Goal: Task Accomplishment & Management: Manage account settings

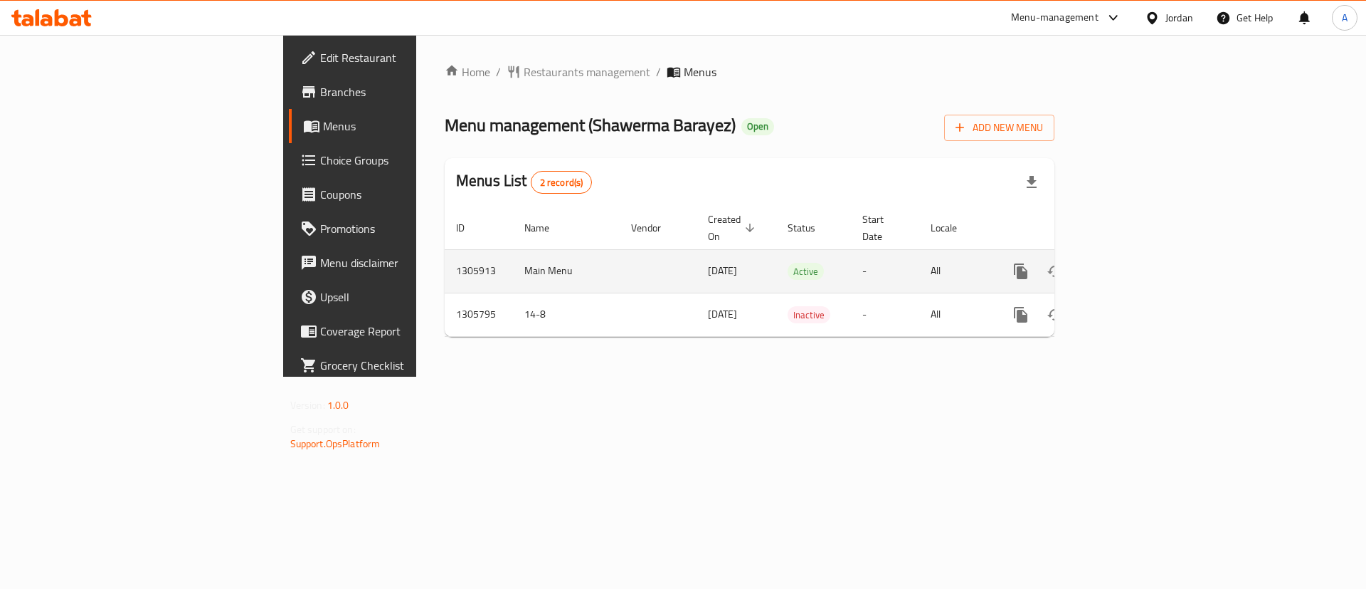
click at [1132, 263] on icon "enhanced table" at bounding box center [1123, 271] width 17 height 17
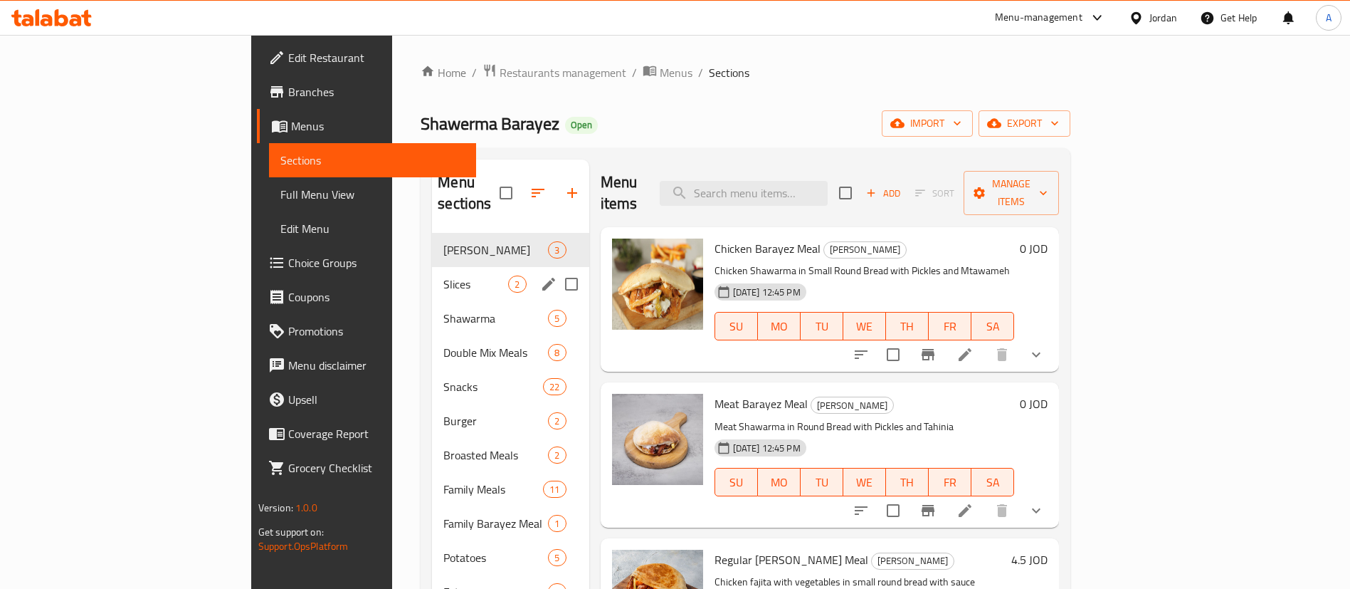
click at [443, 275] on span "Slices" at bounding box center [475, 283] width 65 height 17
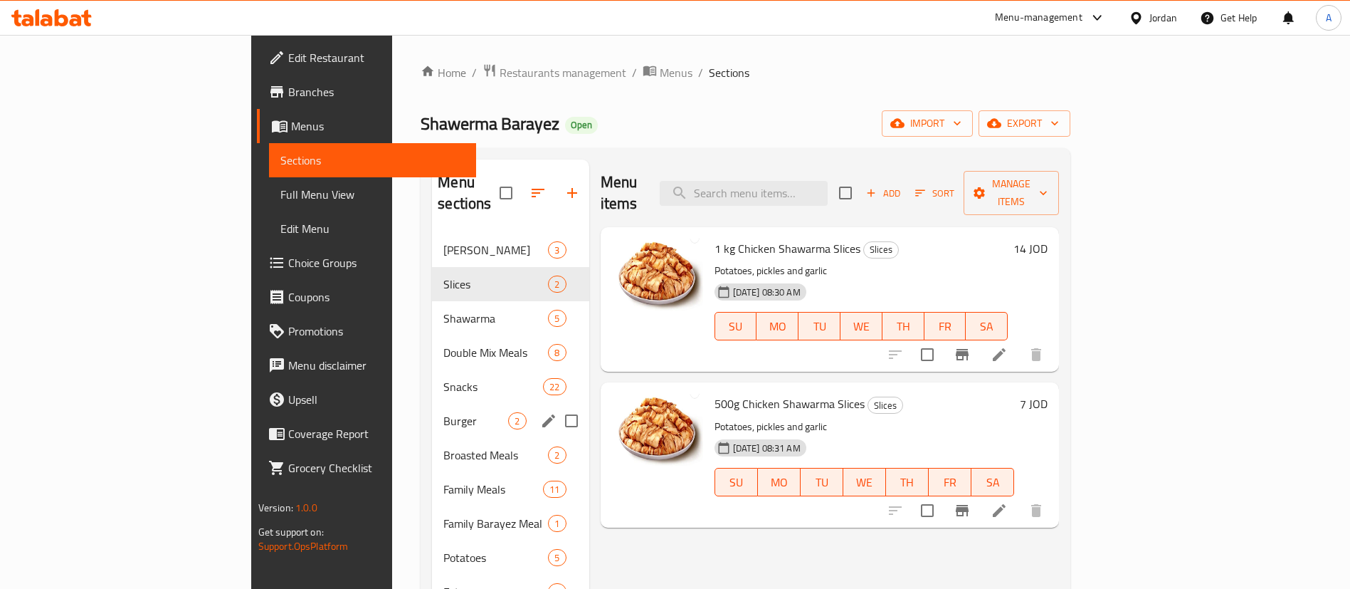
click at [432, 408] on div "Burger 2" at bounding box center [510, 421] width 157 height 34
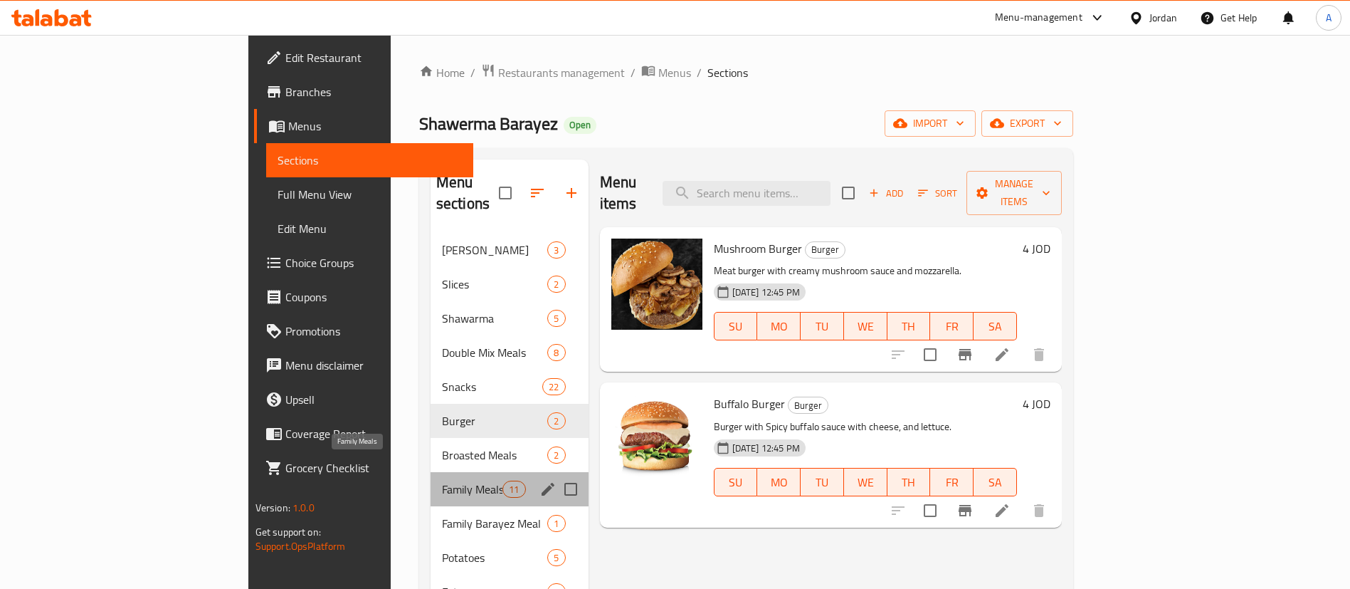
click at [442, 480] on span "Family Meals" at bounding box center [472, 488] width 60 height 17
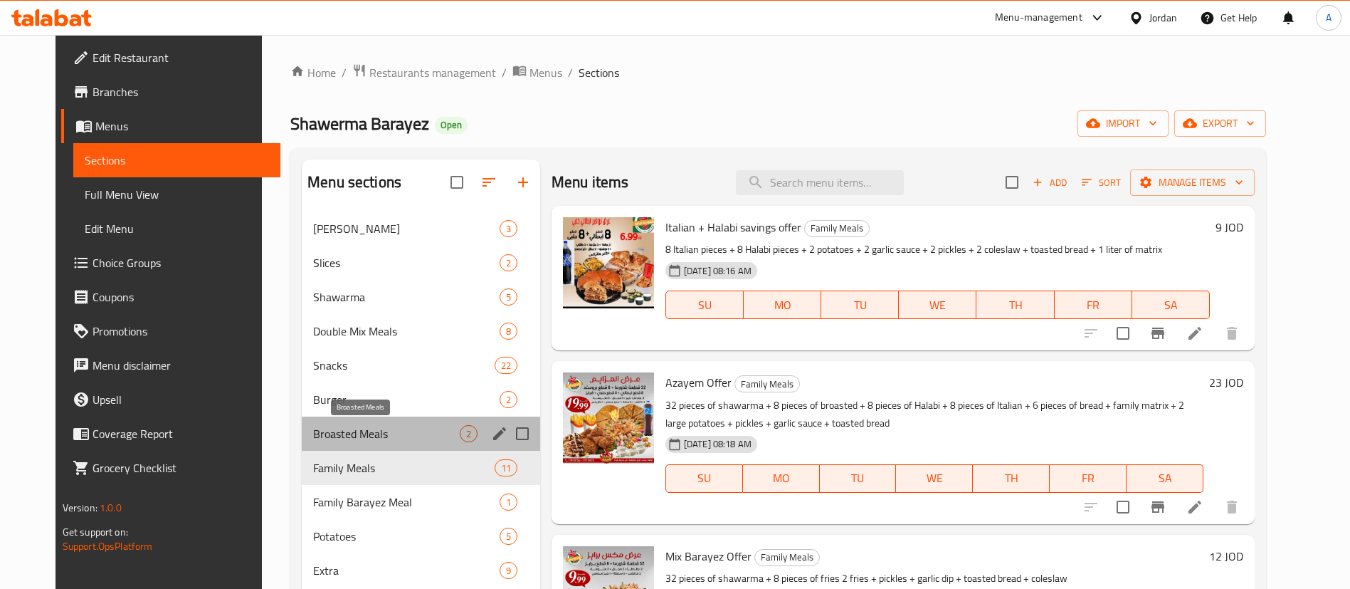
click at [361, 426] on span "Broasted Meals" at bounding box center [386, 433] width 147 height 17
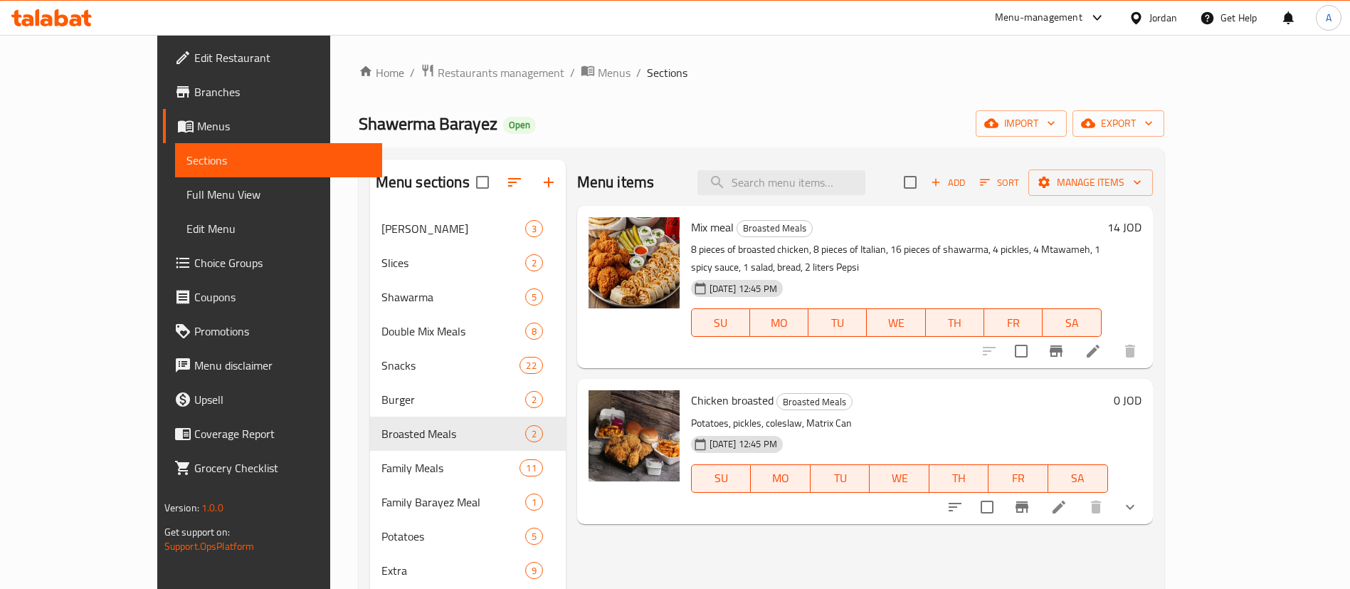
click at [1142, 232] on h6 "14 JOD" at bounding box center [1124, 227] width 34 height 20
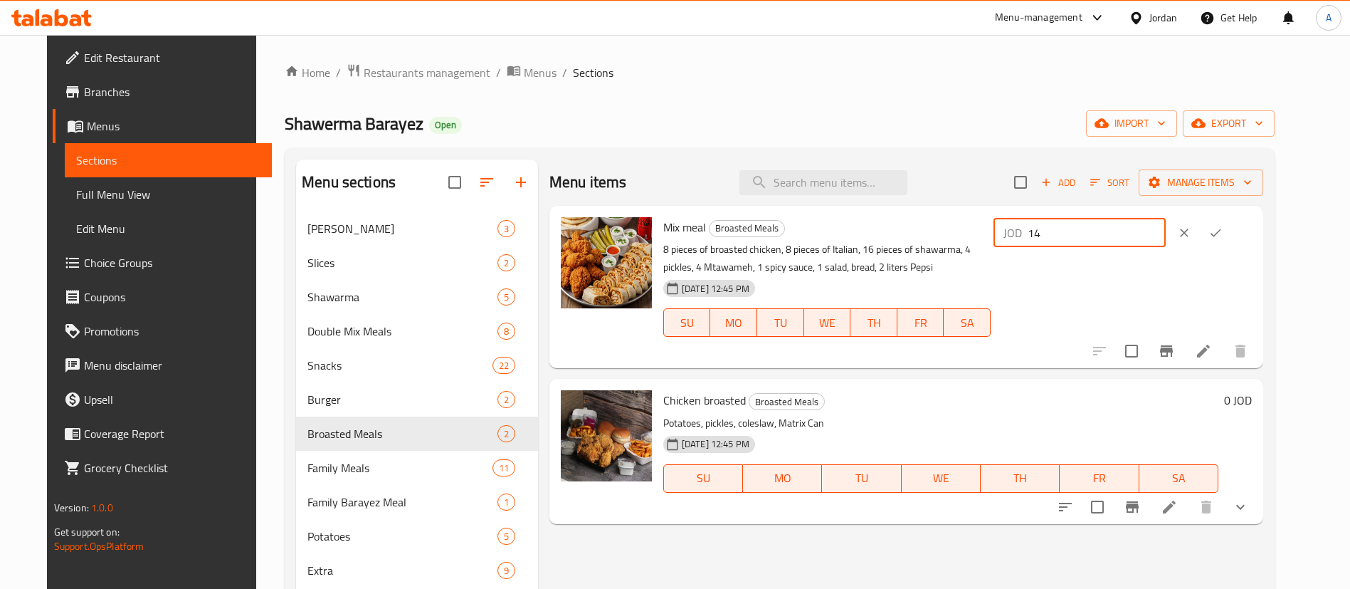
click at [1117, 238] on input "14" at bounding box center [1097, 232] width 138 height 28
type input "14.5"
click at [1223, 233] on icon "ok" at bounding box center [1215, 233] width 14 height 14
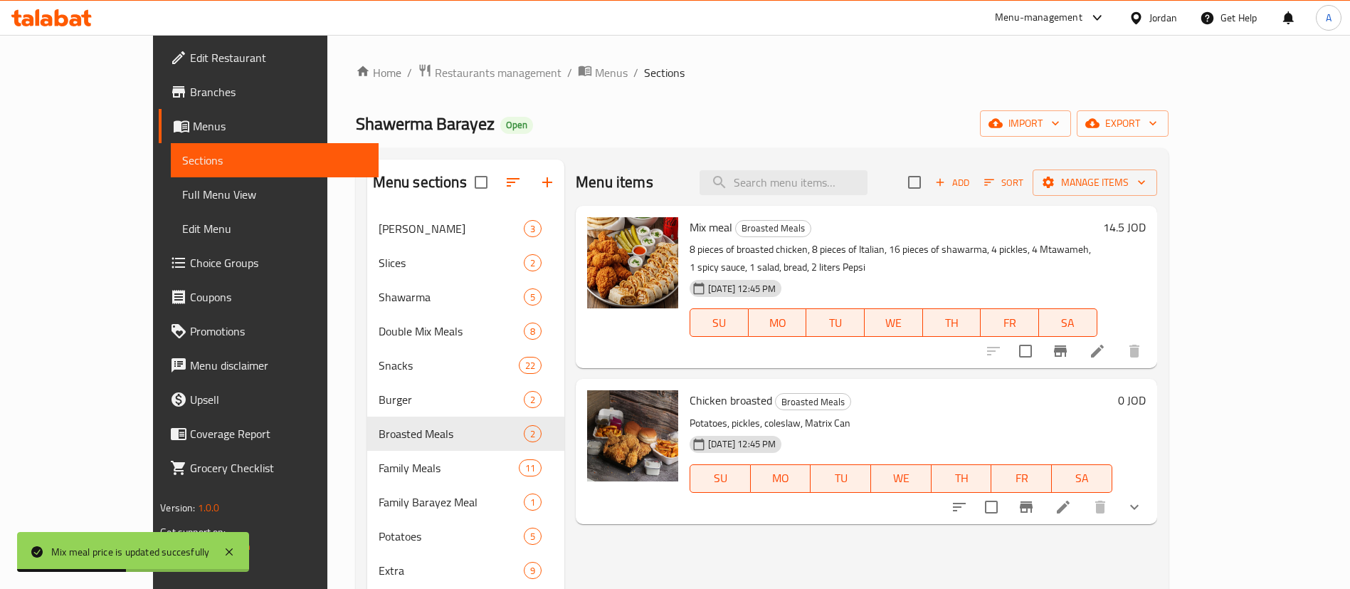
click at [1146, 221] on h6 "14.5 JOD" at bounding box center [1124, 227] width 43 height 20
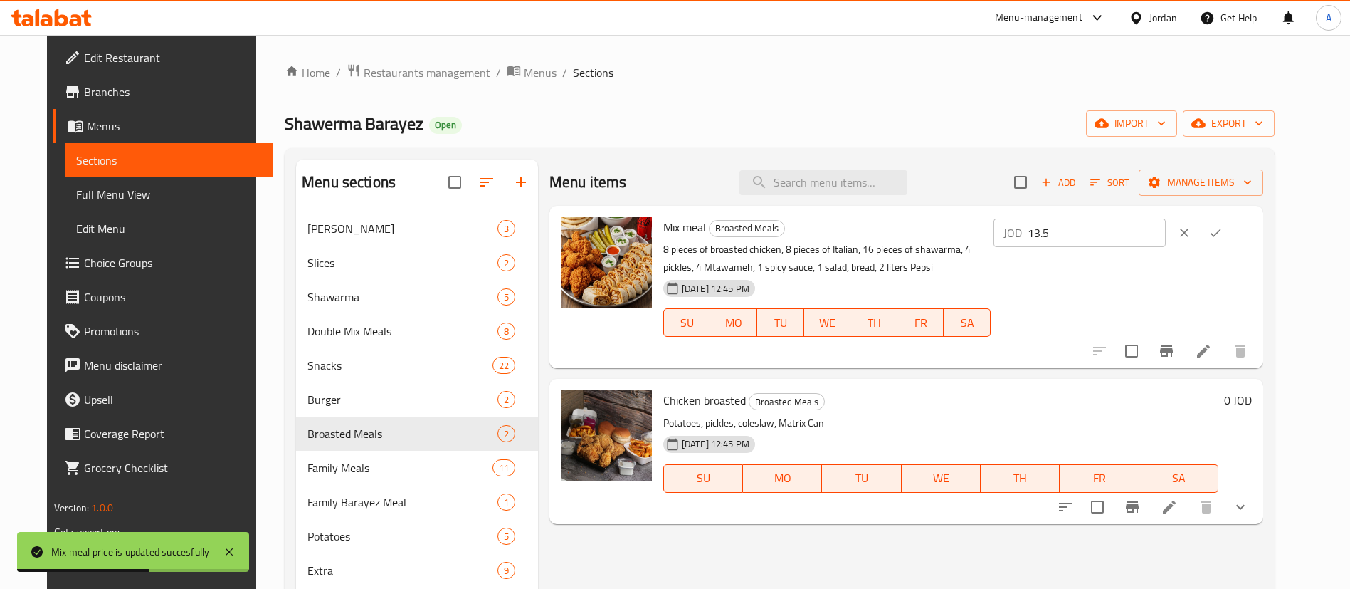
click at [1166, 239] on input "13.5" at bounding box center [1097, 232] width 138 height 28
drag, startPoint x: 1134, startPoint y: 231, endPoint x: 983, endPoint y: 239, distance: 151.1
click at [1006, 237] on div "Mix meal Broasted Meals 8 pieces of broasted chicken, 8 pieces of Italian, 16 p…" at bounding box center [958, 286] width 600 height 151
type input "14"
click at [1223, 233] on icon "ok" at bounding box center [1215, 233] width 14 height 14
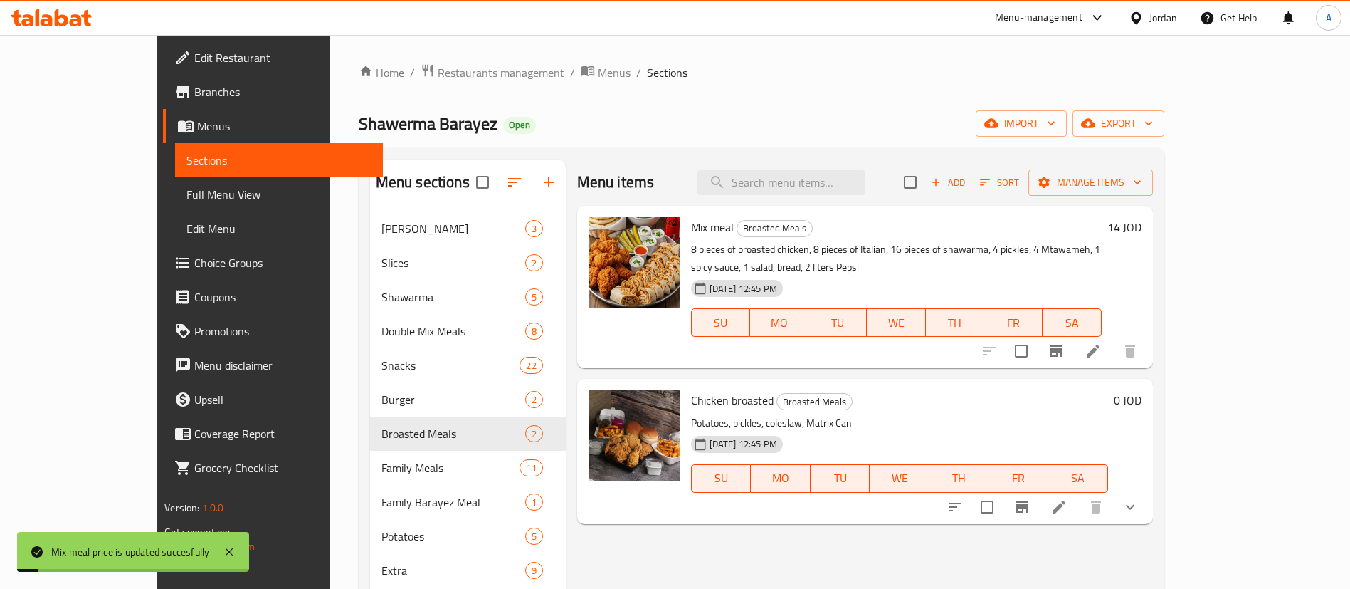
click at [1147, 490] on div at bounding box center [1042, 507] width 209 height 34
click at [1068, 498] on icon at bounding box center [1058, 506] width 17 height 17
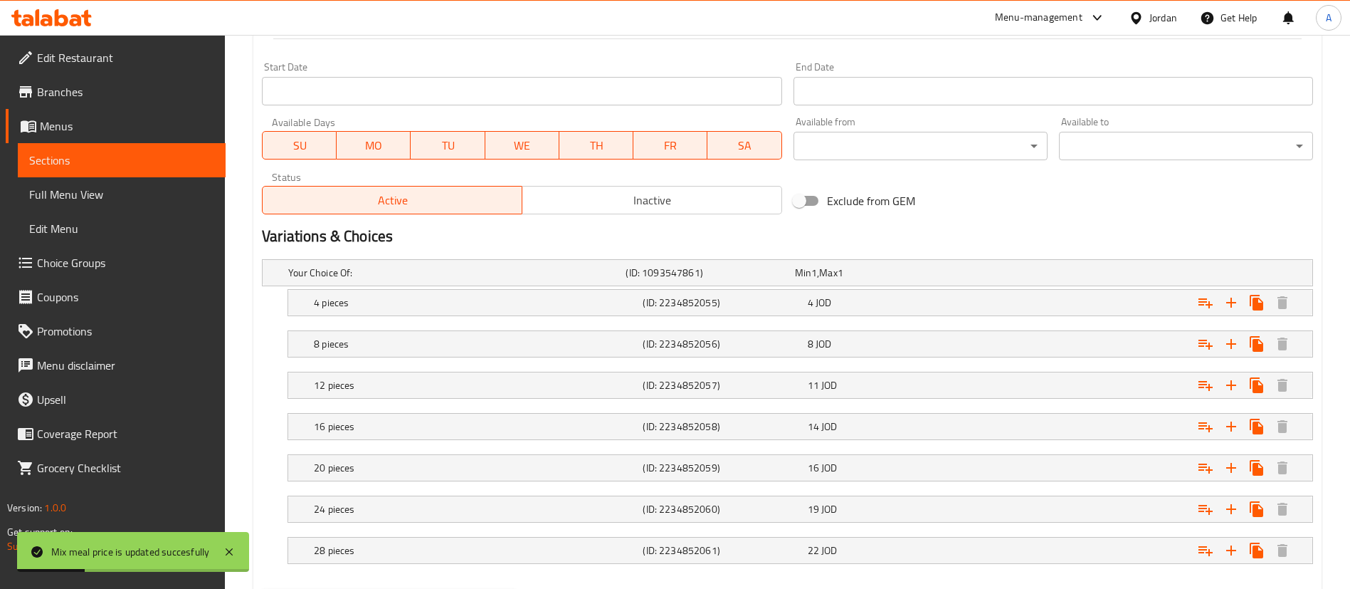
scroll to position [676, 0]
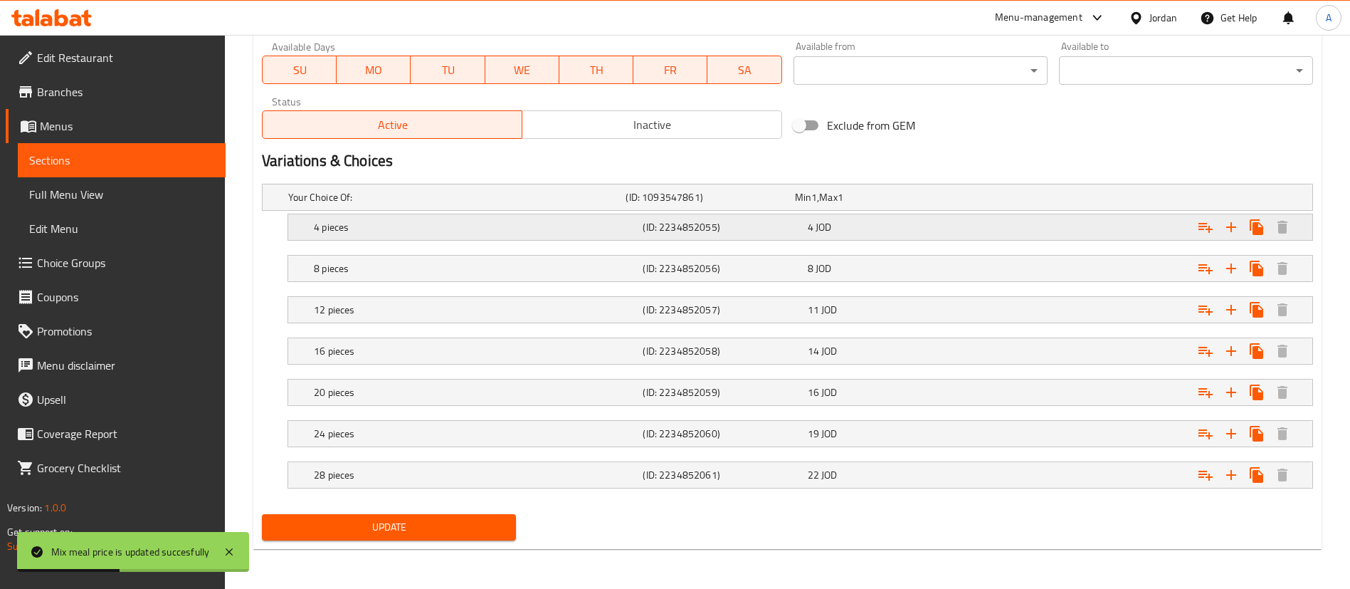
click at [902, 225] on div "4 JOD" at bounding box center [887, 227] width 159 height 14
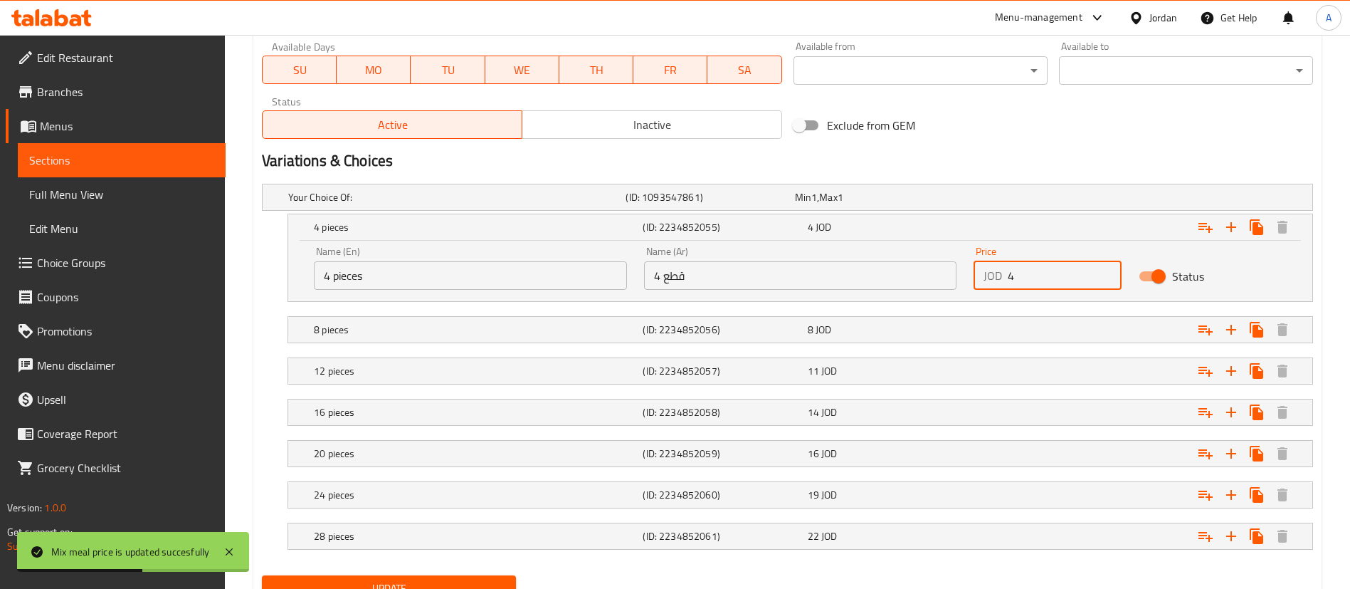
click at [1051, 278] on input "4" at bounding box center [1065, 275] width 114 height 28
type input "4.5"
click at [1007, 320] on div "Expand" at bounding box center [1133, 329] width 329 height 31
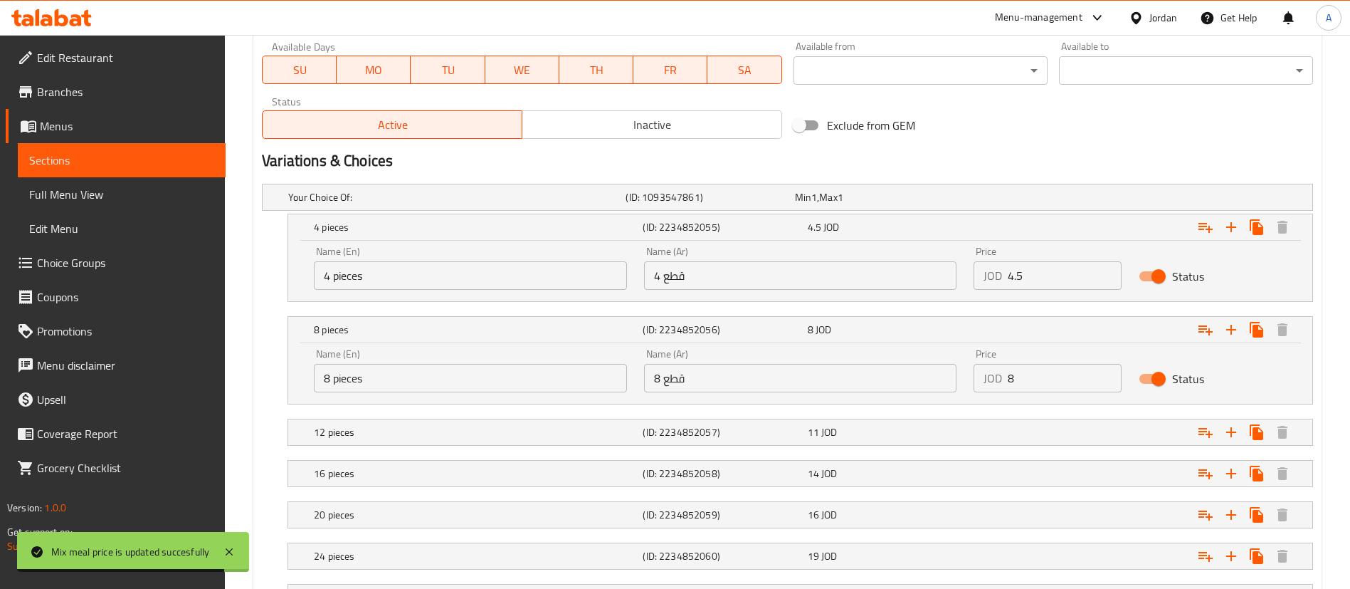
click at [1085, 375] on input "8" at bounding box center [1065, 378] width 114 height 28
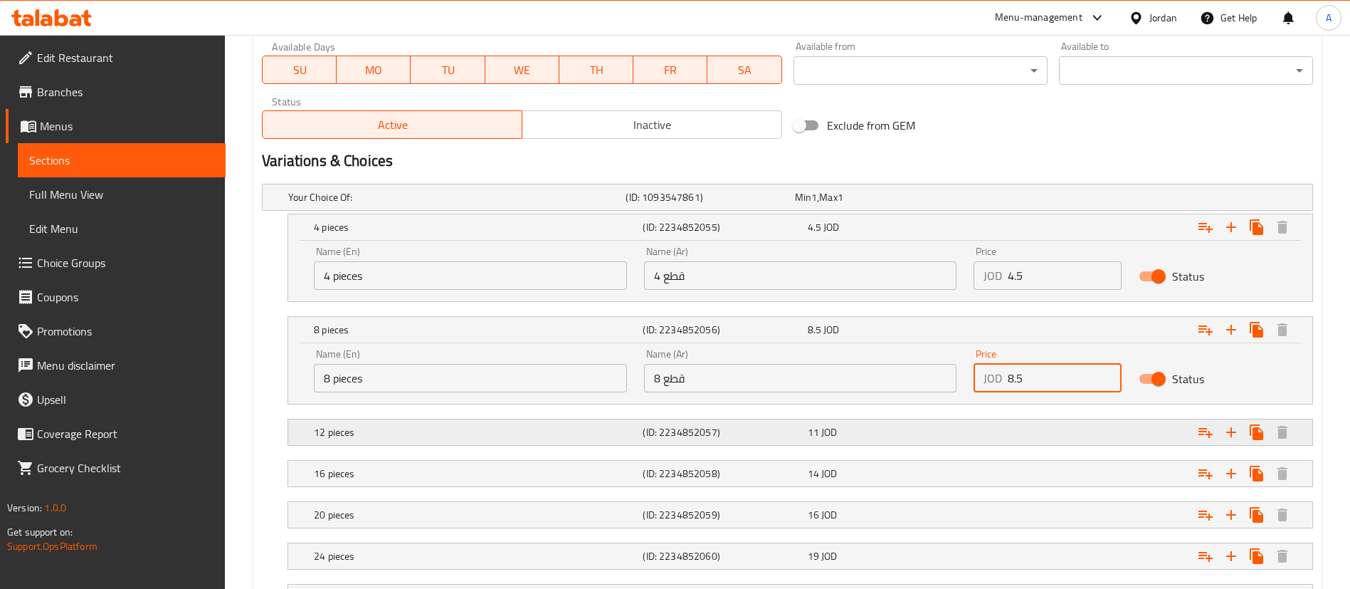
type input "8.5"
click at [1004, 438] on div "Expand" at bounding box center [1133, 431] width 329 height 31
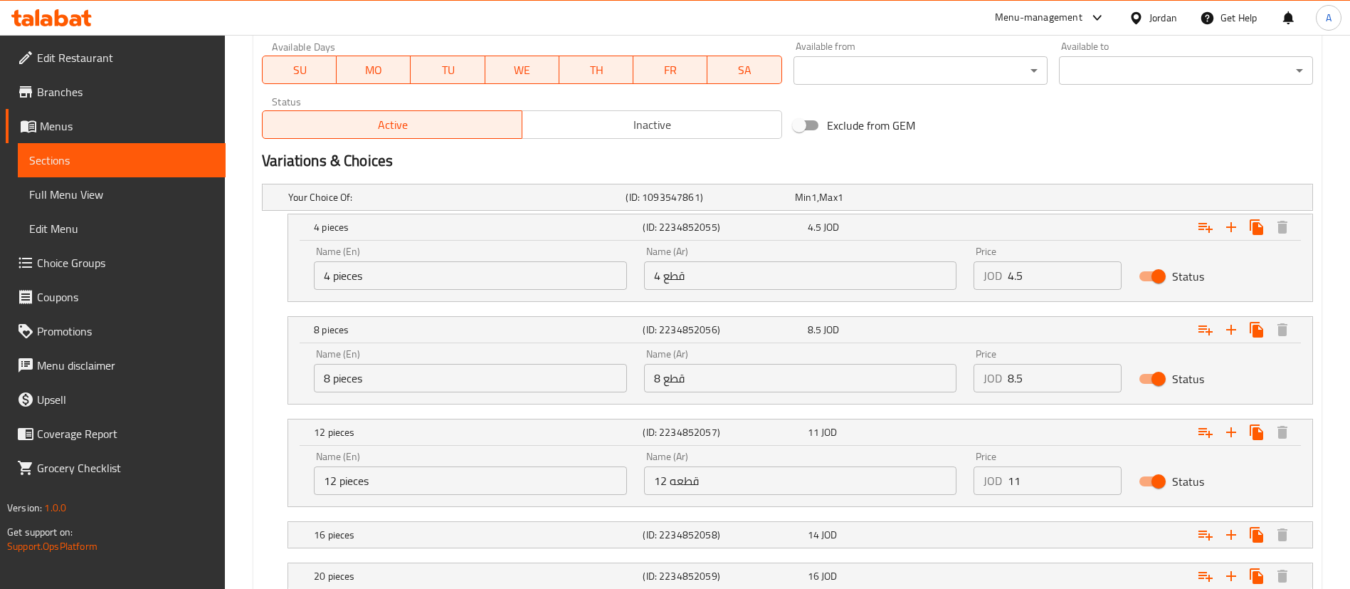
click at [1065, 484] on input "11" at bounding box center [1065, 480] width 114 height 28
type input "11.5"
click at [1062, 527] on div "Expand" at bounding box center [1133, 534] width 329 height 31
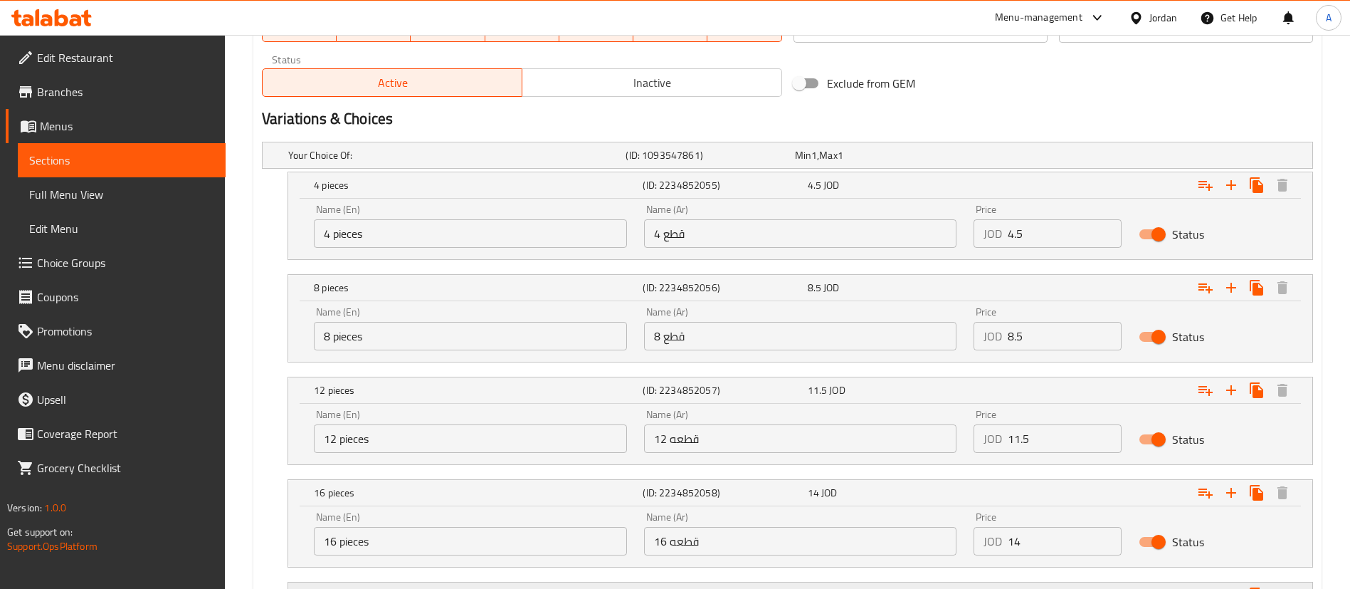
scroll to position [783, 0]
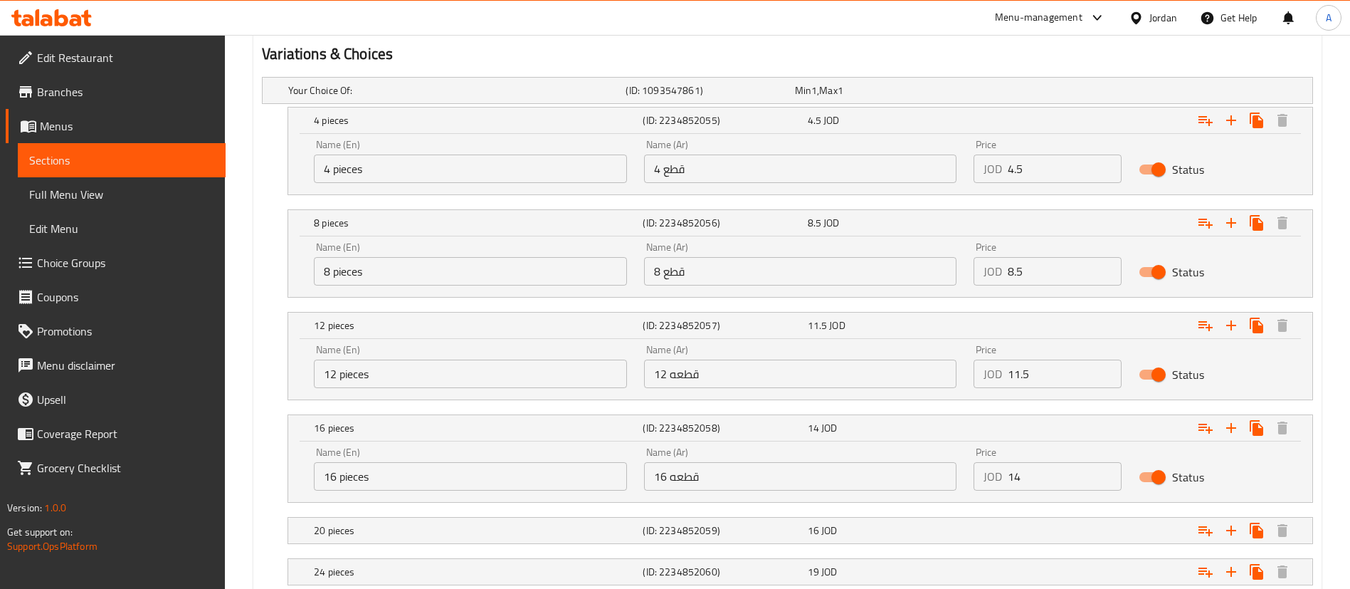
click at [1046, 484] on input "14" at bounding box center [1065, 476] width 114 height 28
type input "14.5"
click at [1047, 520] on div "Expand" at bounding box center [1133, 530] width 329 height 31
click at [1048, 527] on div "Expand" at bounding box center [1133, 530] width 329 height 31
click at [1050, 541] on div "Expand" at bounding box center [1133, 530] width 329 height 31
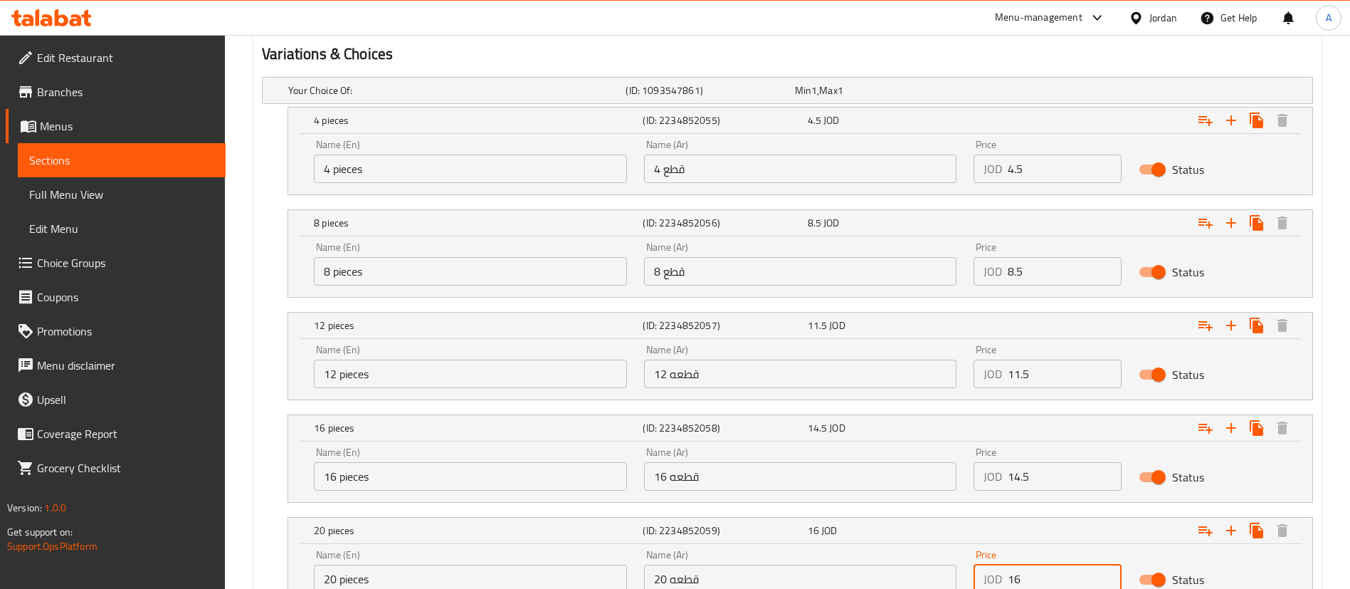
click at [1048, 570] on input "16" at bounding box center [1065, 578] width 114 height 28
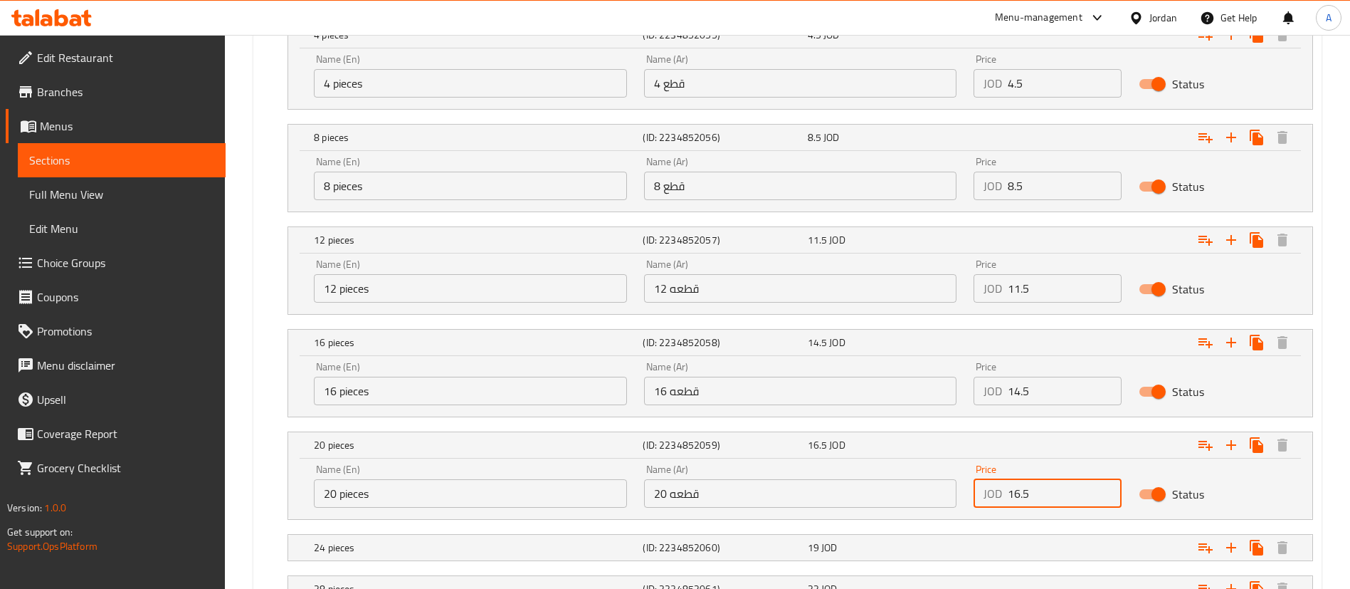
scroll to position [982, 0]
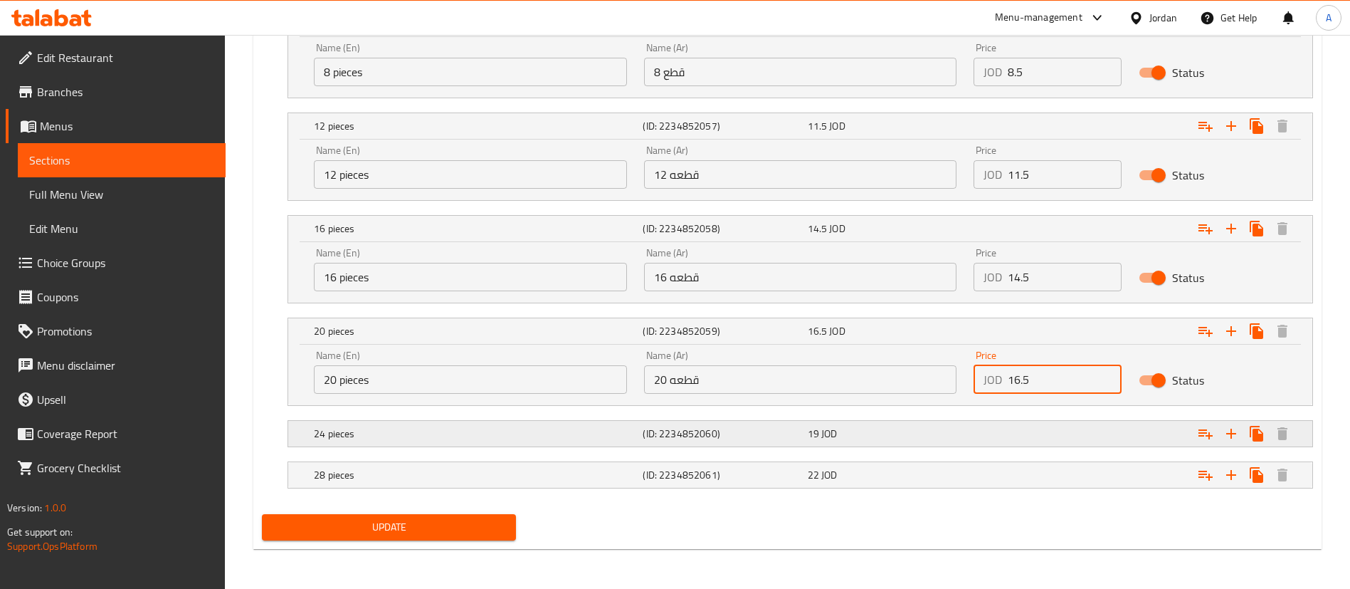
type input "16.5"
click at [1021, 441] on div "Expand" at bounding box center [1133, 433] width 329 height 31
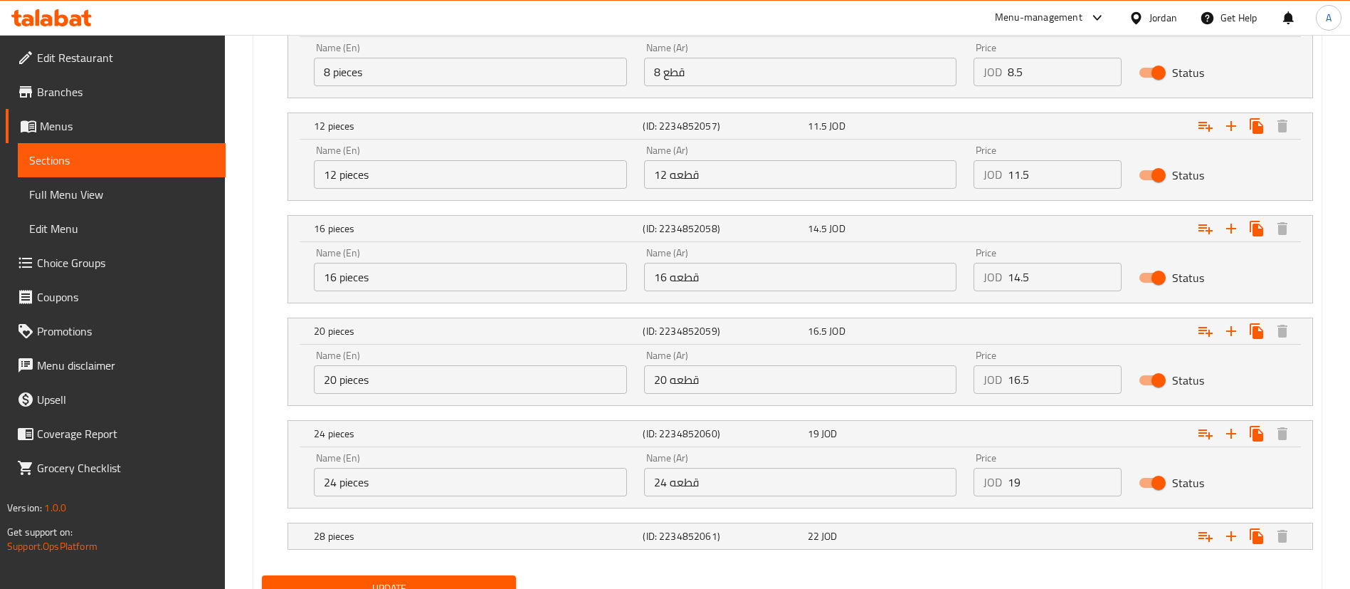
click at [1059, 497] on div "Price JOD 19 Price" at bounding box center [1047, 474] width 165 height 60
drag, startPoint x: 1060, startPoint y: 495, endPoint x: 1065, endPoint y: 515, distance: 21.4
click at [1065, 502] on div "Price JOD 19 Price" at bounding box center [1047, 474] width 165 height 60
type input "19.5"
click at [1063, 532] on div "Expand" at bounding box center [1133, 535] width 329 height 31
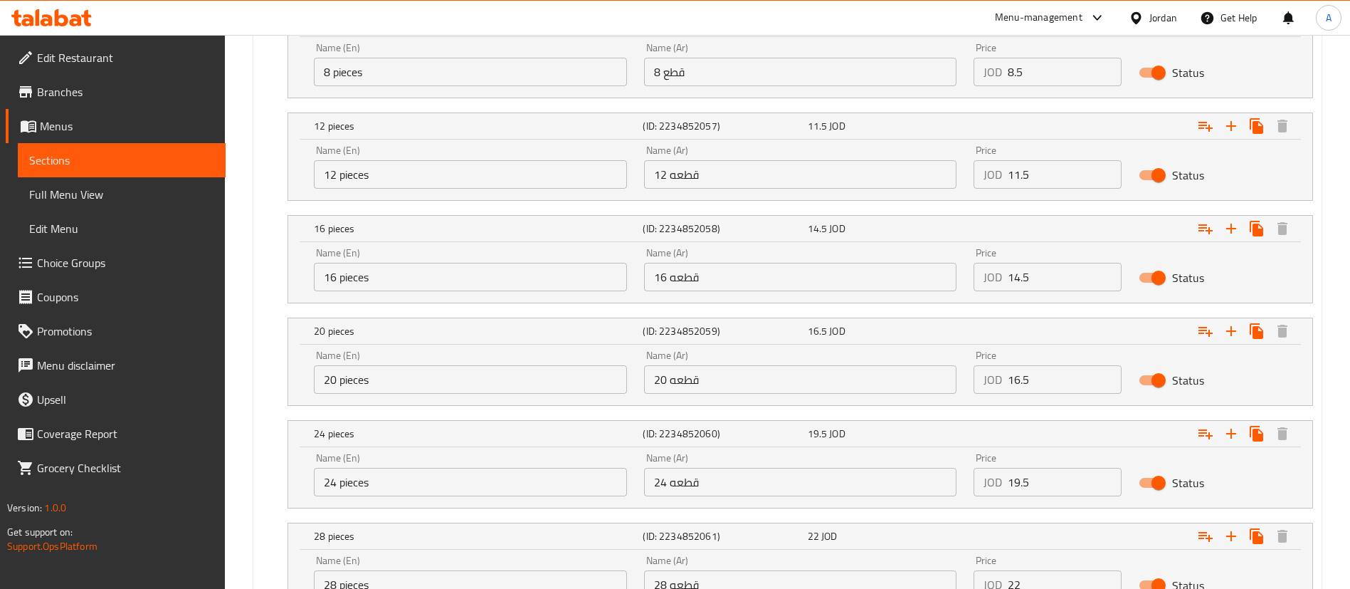
click at [1030, 579] on input "22" at bounding box center [1065, 584] width 114 height 28
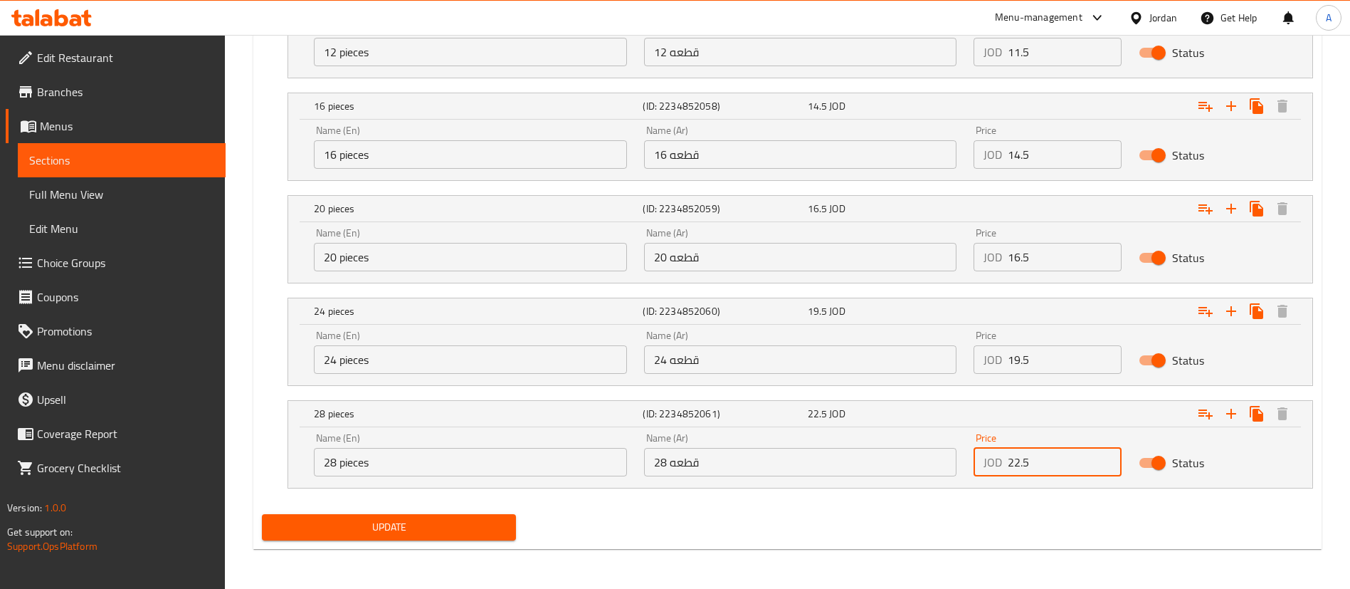
type input "22.5"
click at [484, 530] on span "Update" at bounding box center [388, 527] width 231 height 18
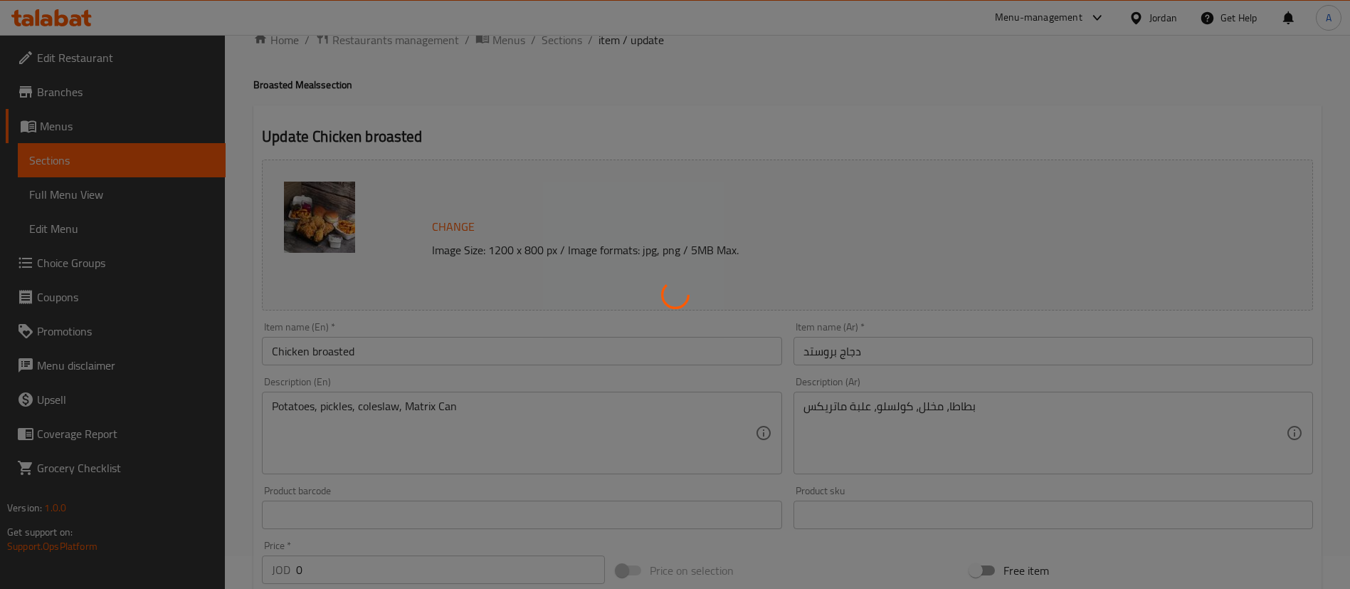
scroll to position [0, 0]
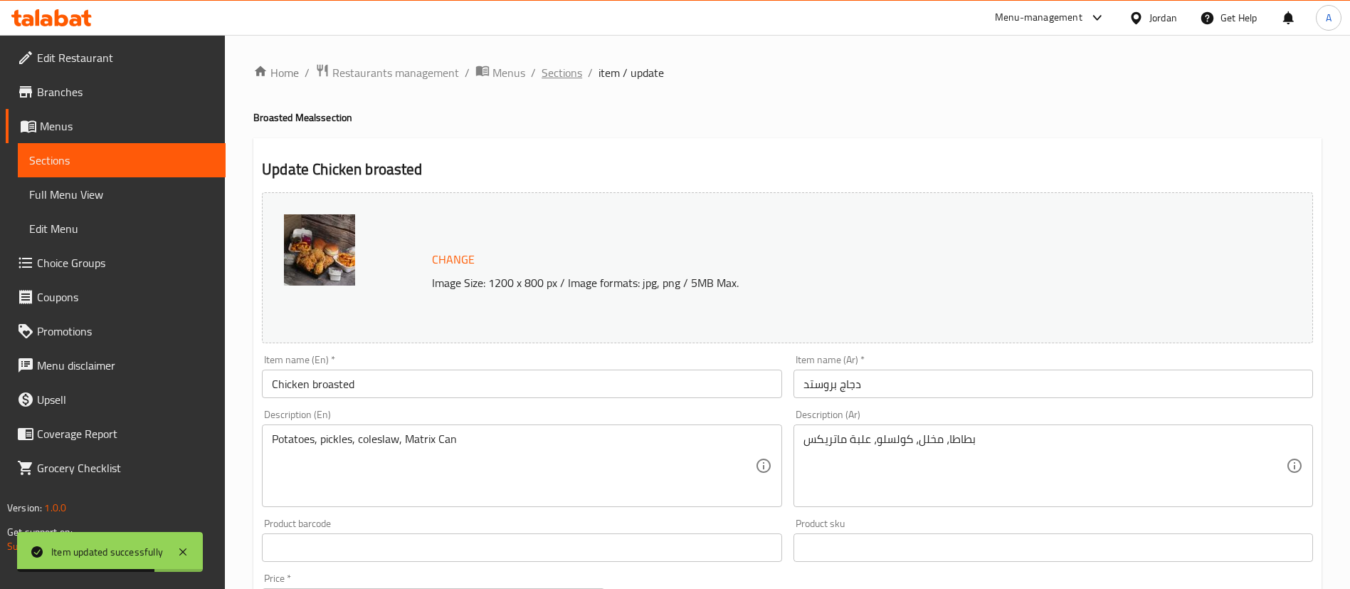
click at [574, 70] on span "Sections" at bounding box center [562, 72] width 41 height 17
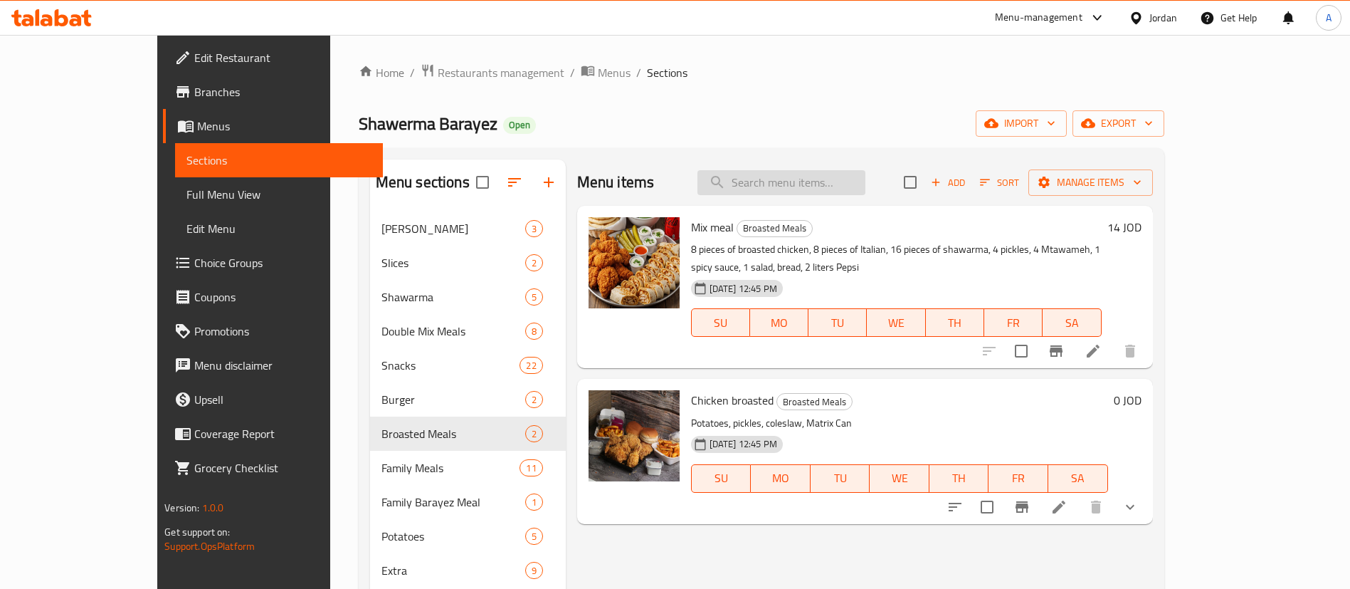
click at [850, 170] on input "search" at bounding box center [781, 182] width 168 height 25
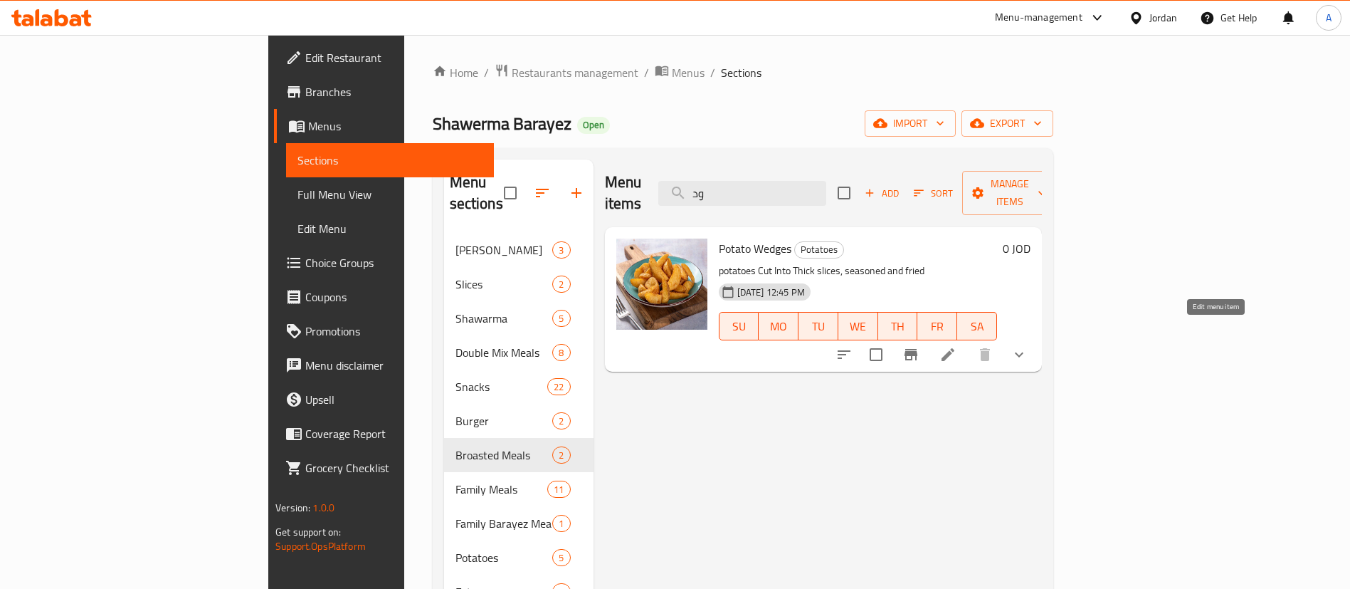
type input "ود"
click at [956, 346] on icon at bounding box center [947, 354] width 17 height 17
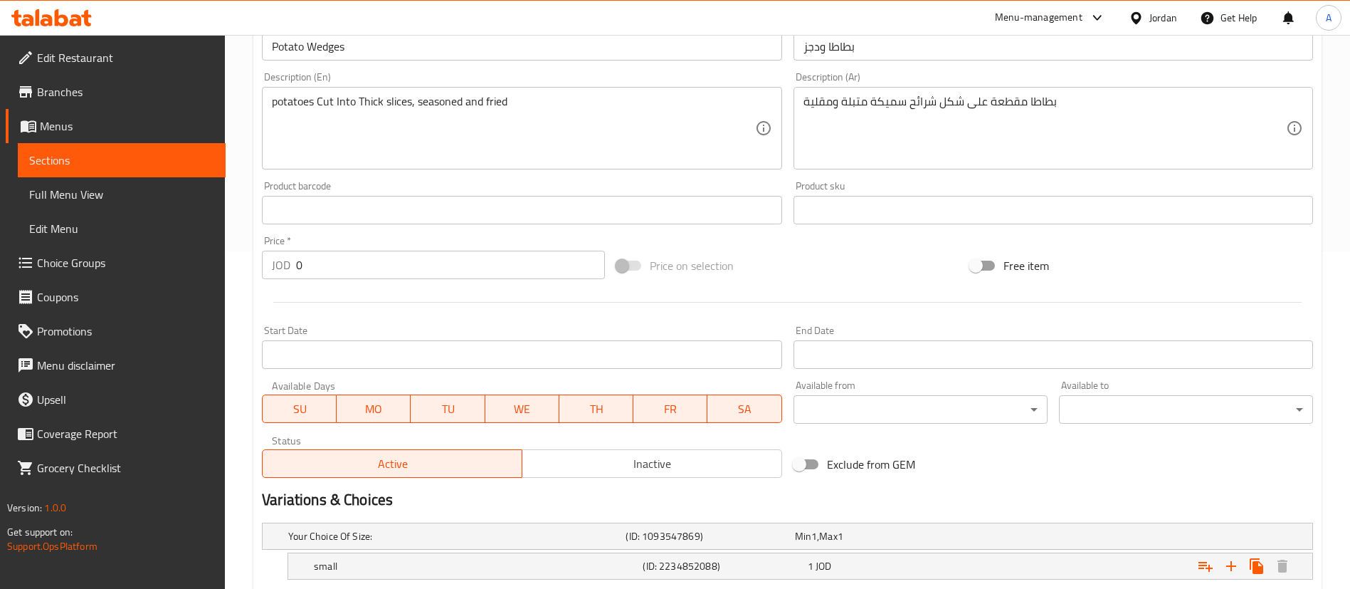
scroll to position [470, 0]
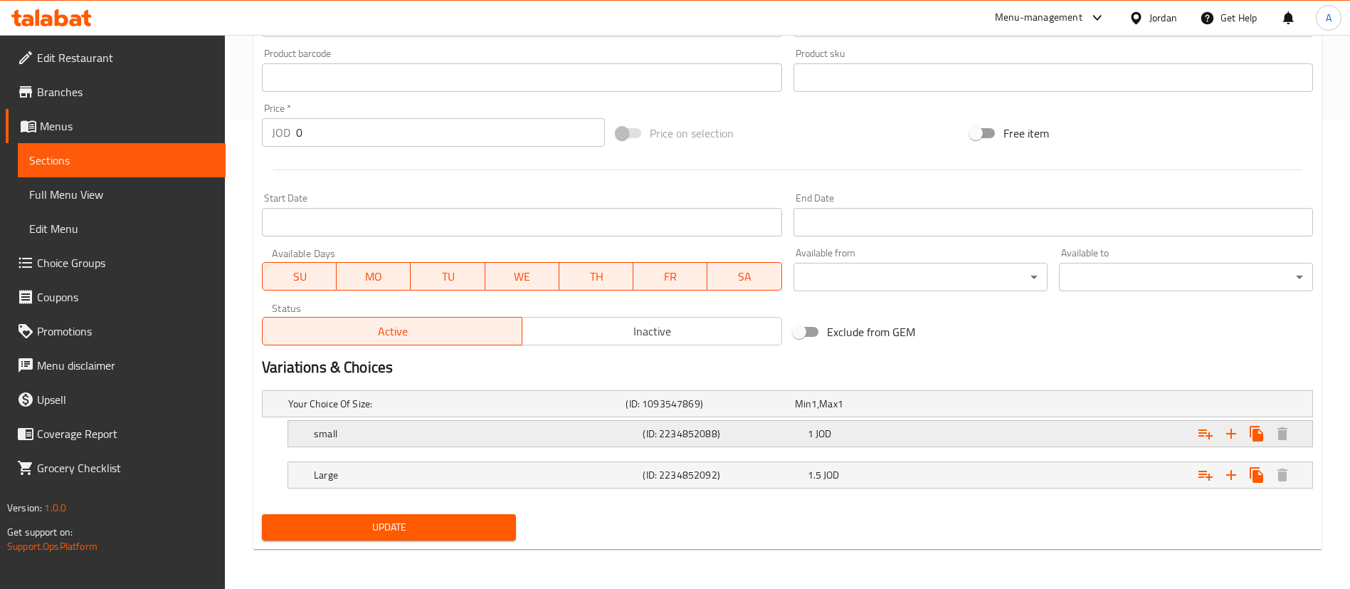
click at [893, 418] on div "small (ID: 2234852088) 1 JOD" at bounding box center [804, 433] width 987 height 31
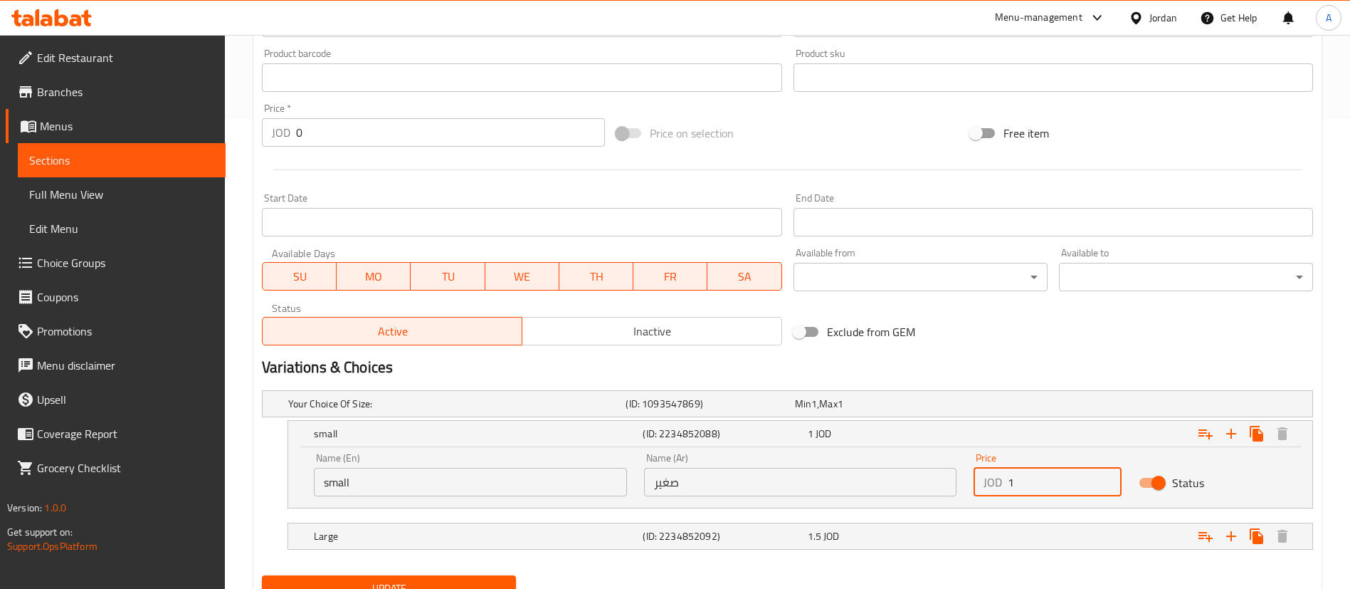
click at [1038, 473] on input "1" at bounding box center [1065, 482] width 114 height 28
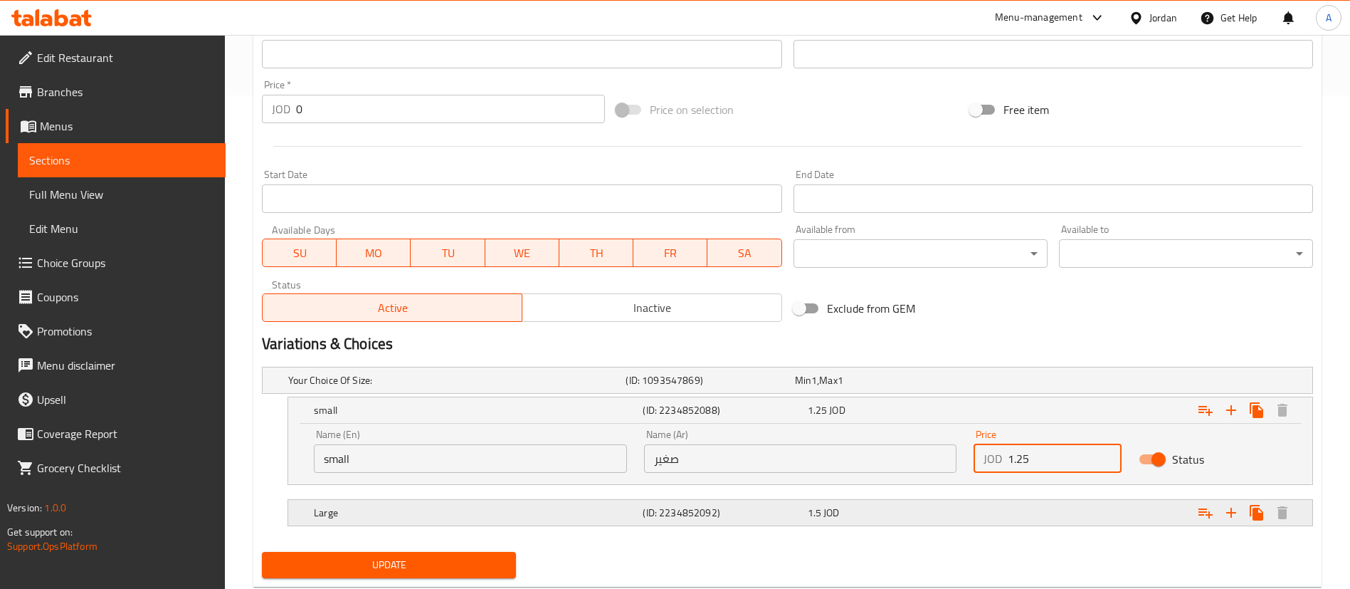
scroll to position [531, 0]
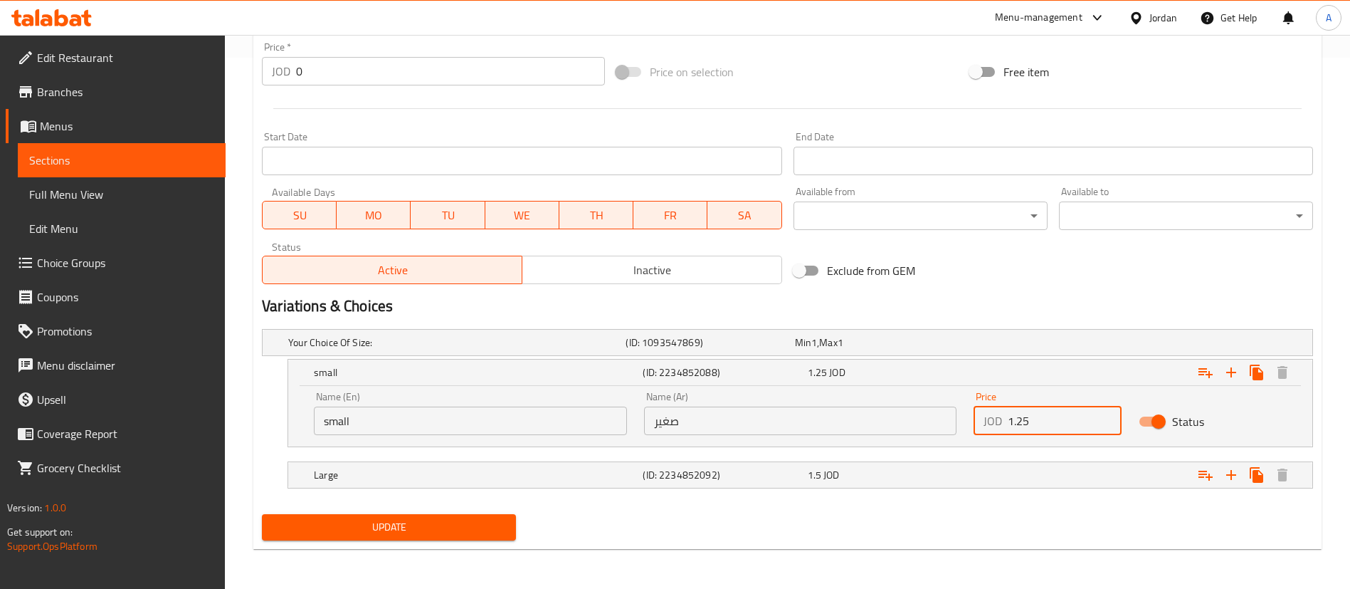
type input "1.25"
click at [455, 517] on button "Update" at bounding box center [389, 527] width 254 height 26
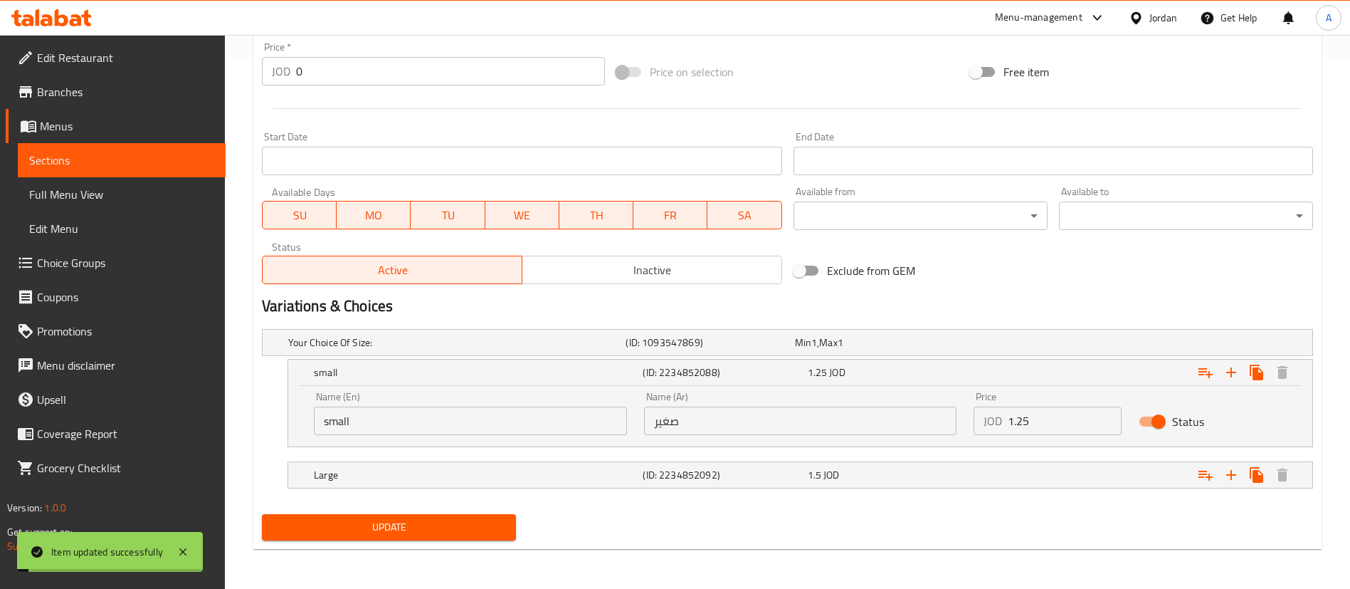
scroll to position [0, 0]
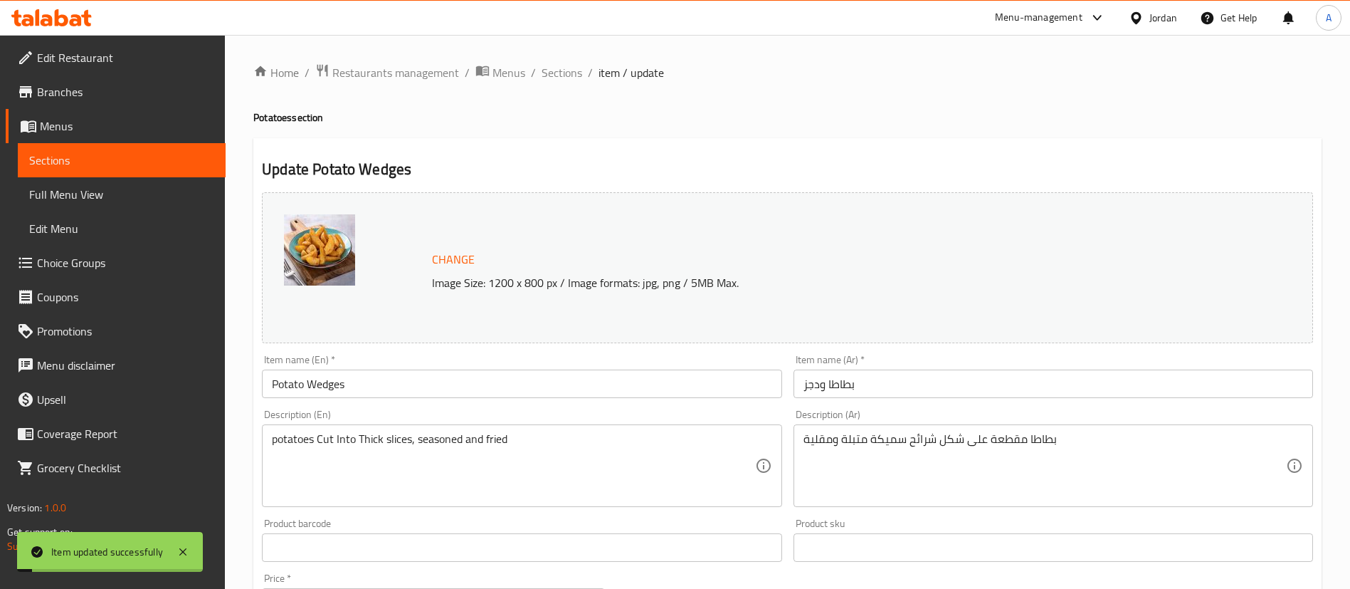
click at [566, 85] on div "Home / Restaurants management / Menus / Sections / item / update Potatoes secti…" at bounding box center [787, 577] width 1068 height 1028
drag, startPoint x: 547, startPoint y: 74, endPoint x: 605, endPoint y: 97, distance: 62.2
click at [547, 74] on span "Sections" at bounding box center [562, 72] width 41 height 17
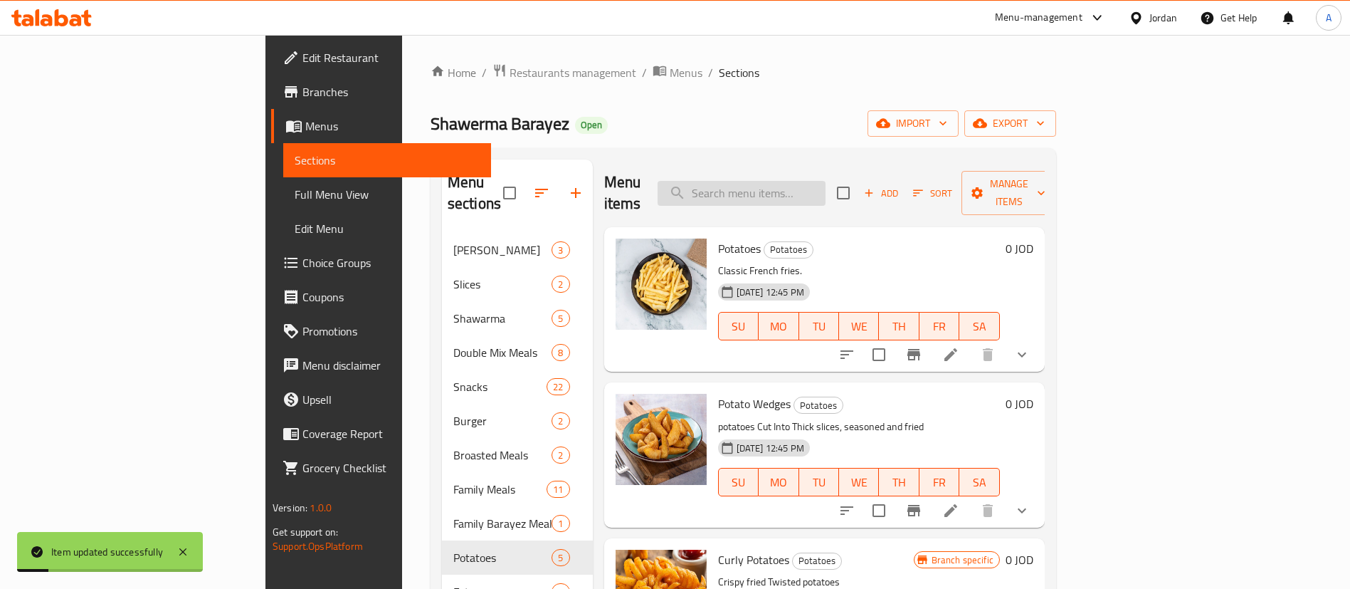
click at [801, 194] on div "Menu items Add Sort Manage items" at bounding box center [824, 193] width 441 height 68
click at [802, 191] on input "search" at bounding box center [742, 193] width 168 height 25
click at [816, 186] on input "search" at bounding box center [742, 193] width 168 height 25
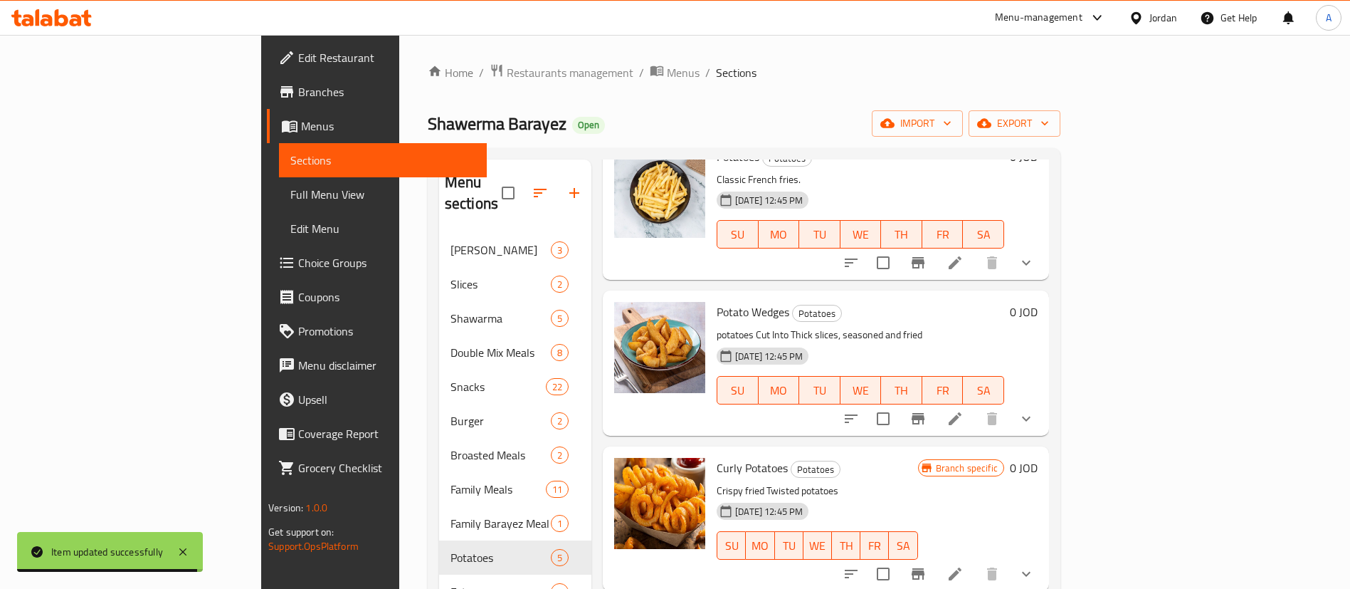
scroll to position [534, 0]
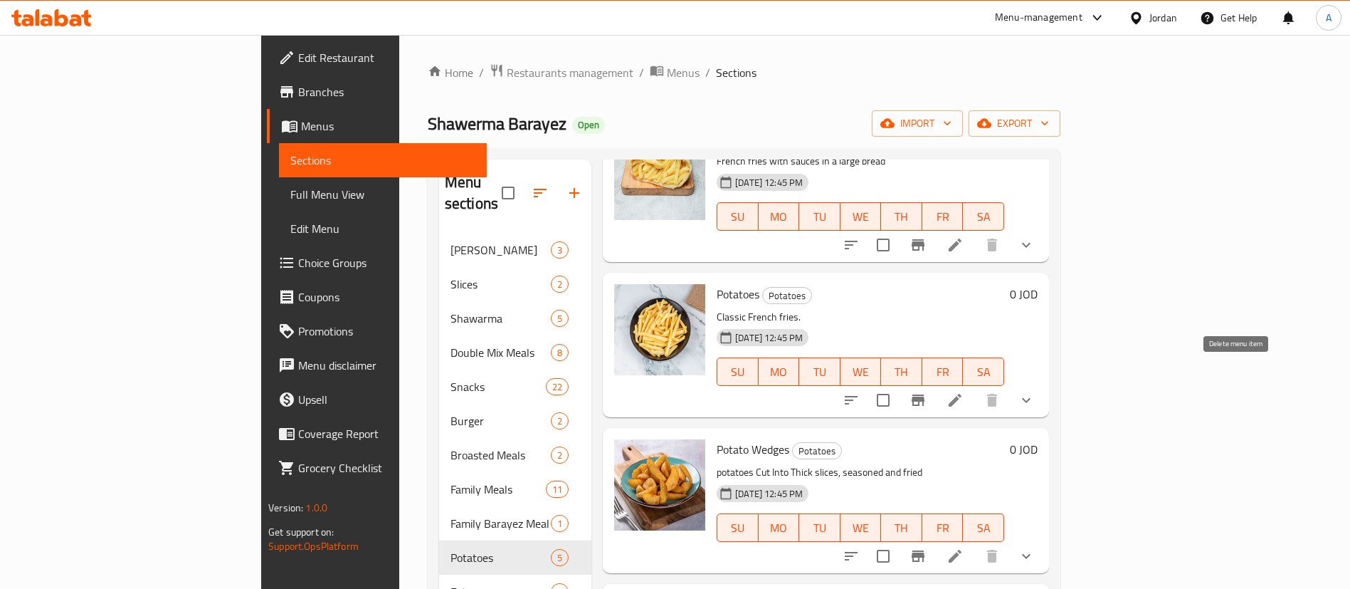
type input "بطاط"
click at [975, 387] on li at bounding box center [955, 400] width 40 height 26
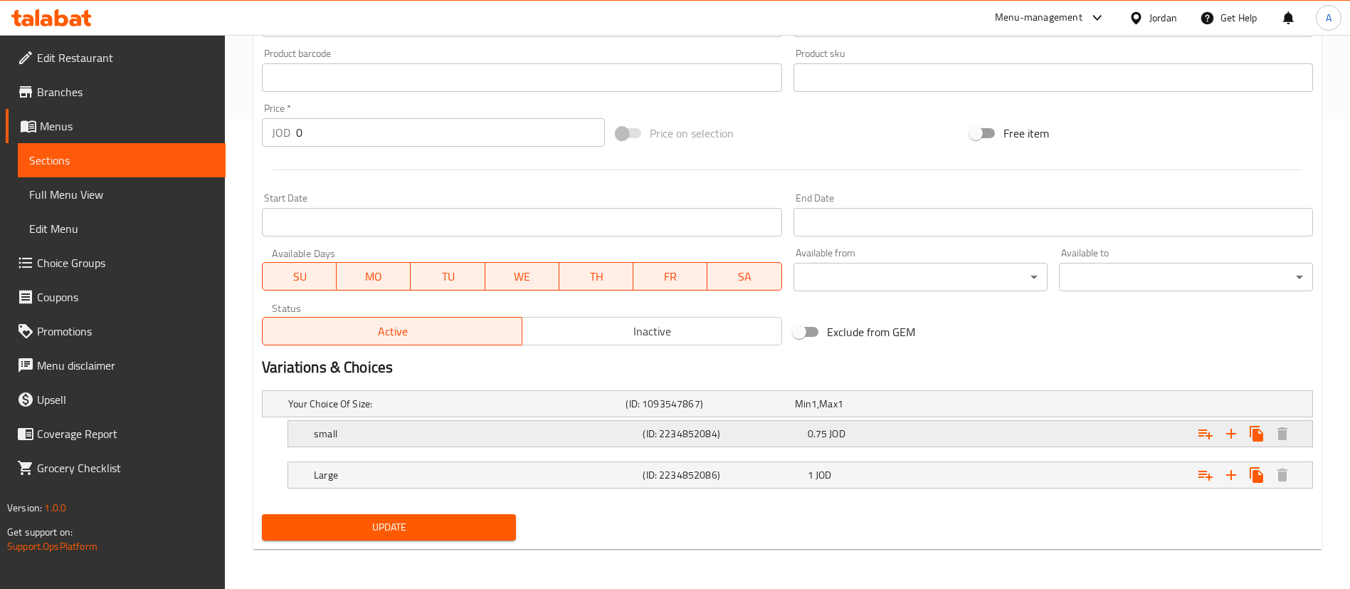
click at [916, 431] on div "0.75 JOD" at bounding box center [887, 433] width 159 height 14
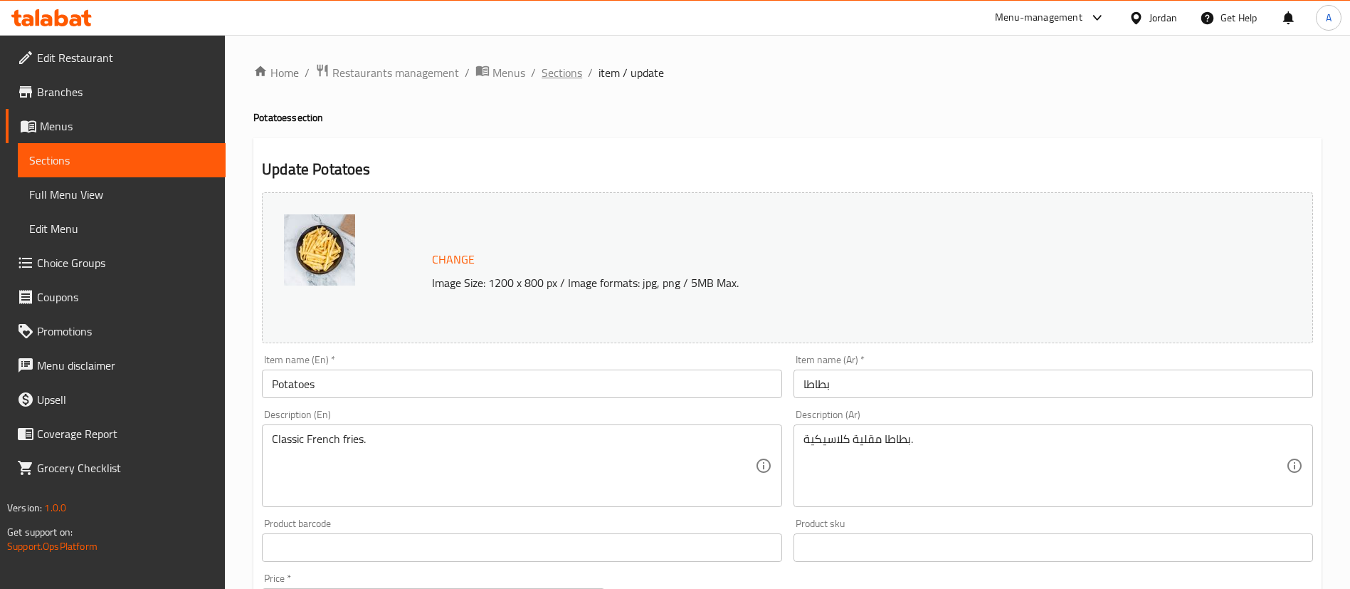
click at [576, 73] on span "Sections" at bounding box center [562, 72] width 41 height 17
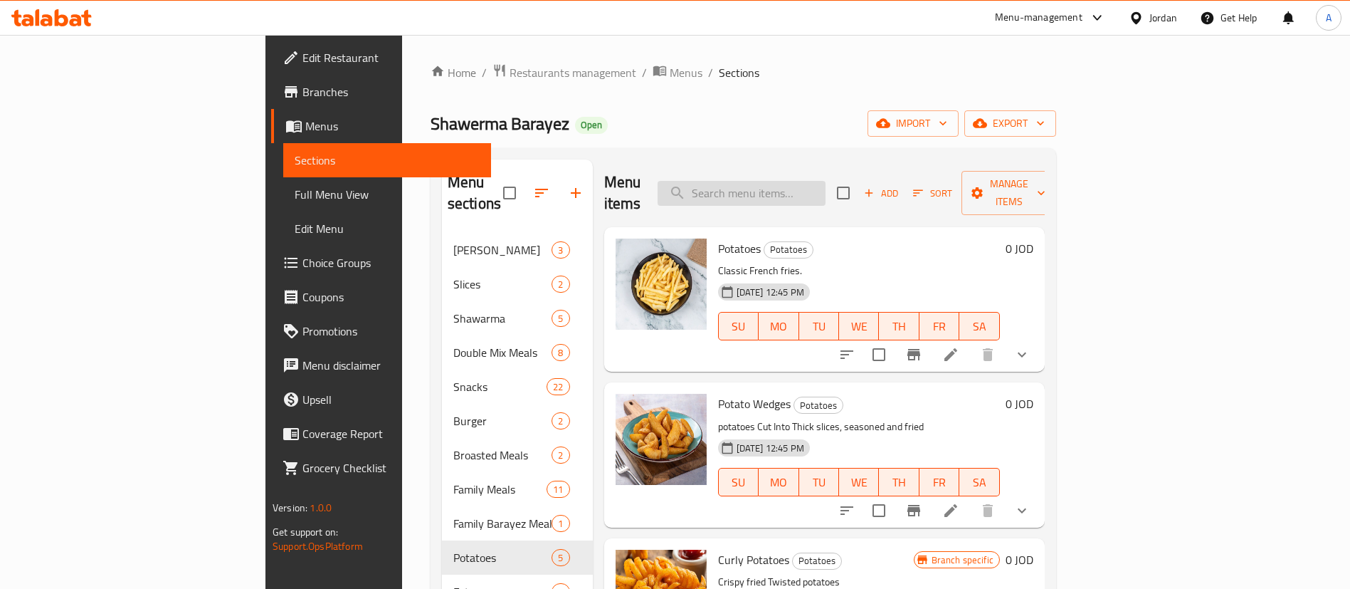
click at [826, 181] on input "search" at bounding box center [742, 193] width 168 height 25
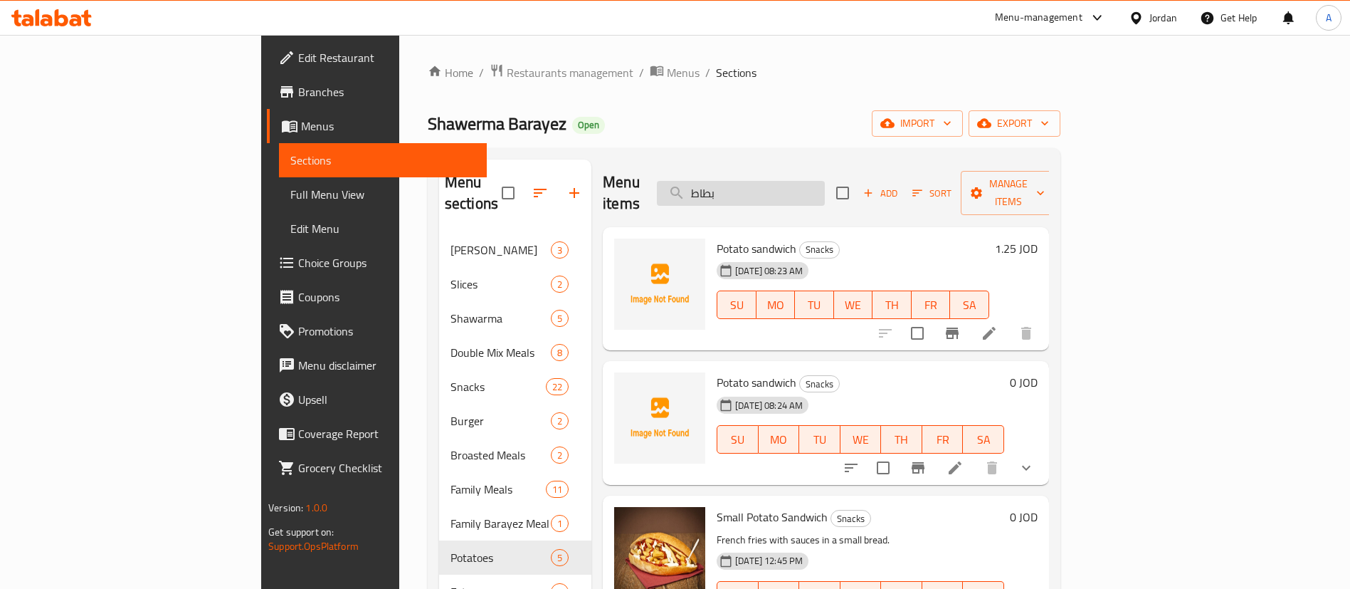
drag, startPoint x: 833, startPoint y: 167, endPoint x: 806, endPoint y: 179, distance: 29.3
click at [793, 179] on div "Menu items بطاط Add Sort Manage items" at bounding box center [826, 193] width 446 height 68
drag, startPoint x: 707, startPoint y: 203, endPoint x: 595, endPoint y: 215, distance: 112.4
click at [595, 215] on div "Menu items بطاط Add Sort Manage items Potato sandwich Snacks [DATE] 08:23 AM SU…" at bounding box center [820, 453] width 458 height 589
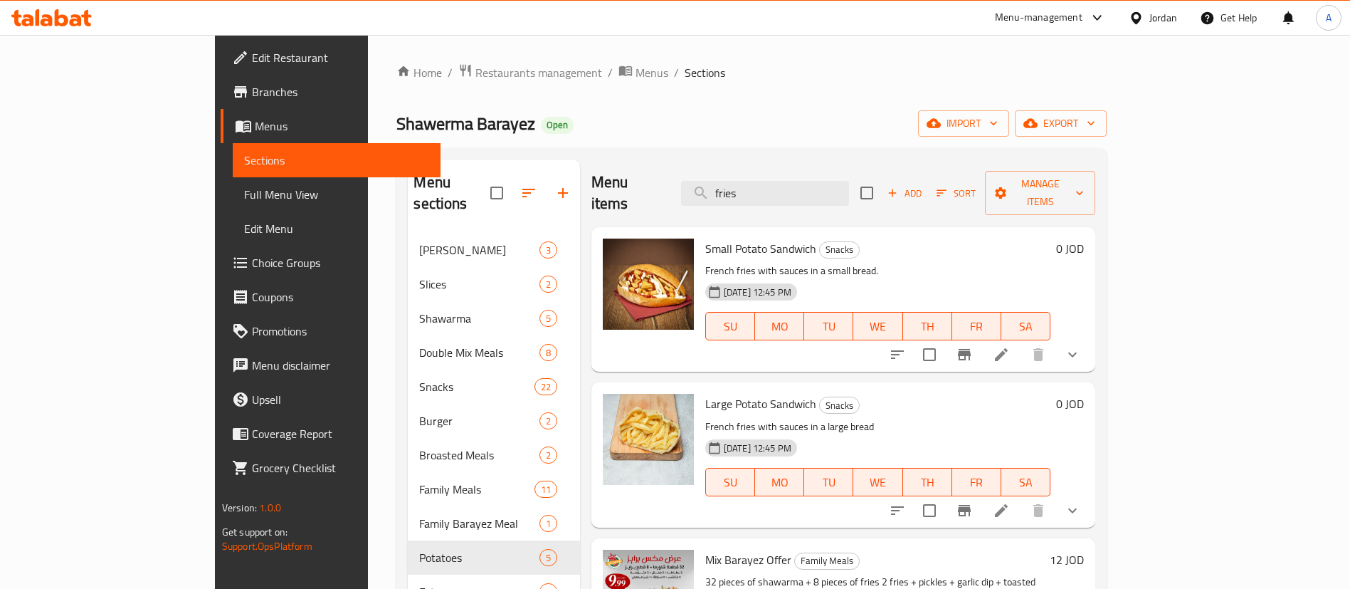
scroll to position [107, 0]
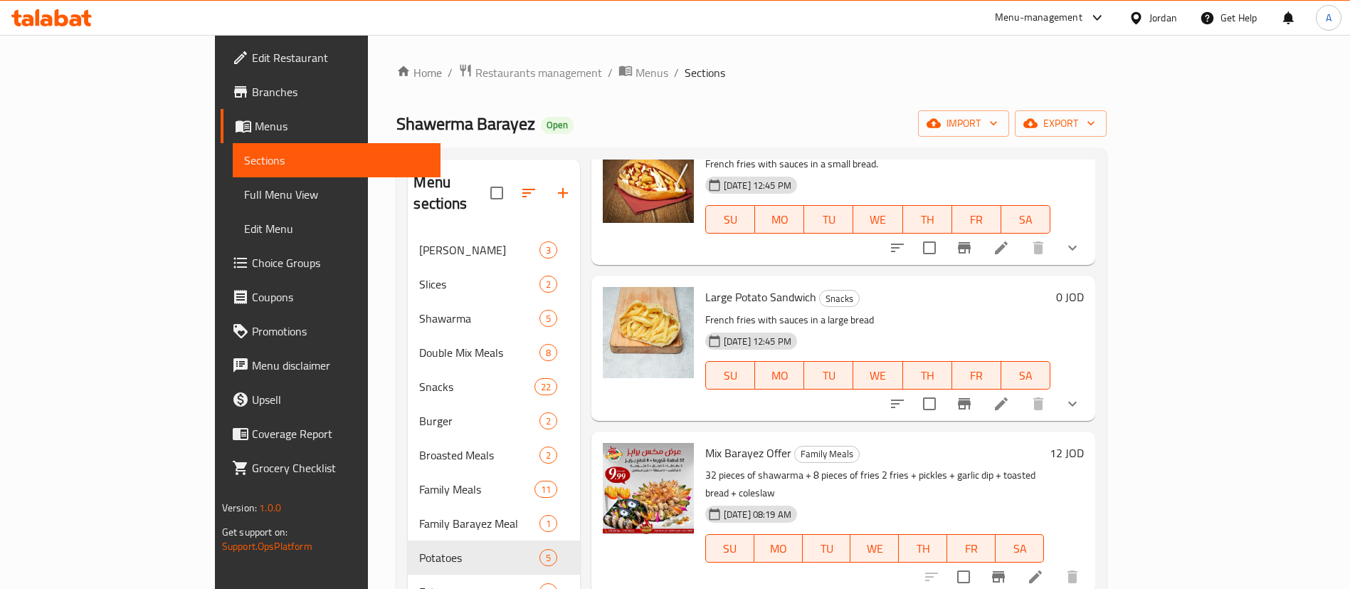
type input "fries"
click at [1081, 395] on icon "show more" at bounding box center [1072, 403] width 17 height 17
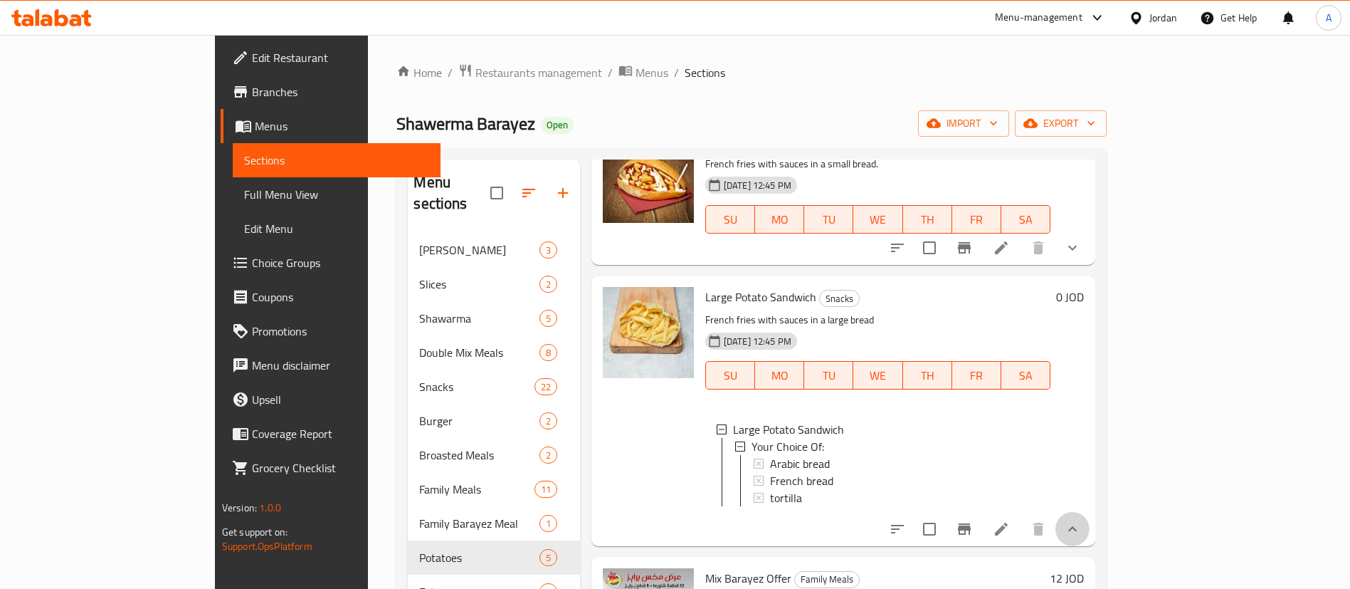
click at [1081, 520] on icon "show more" at bounding box center [1072, 528] width 17 height 17
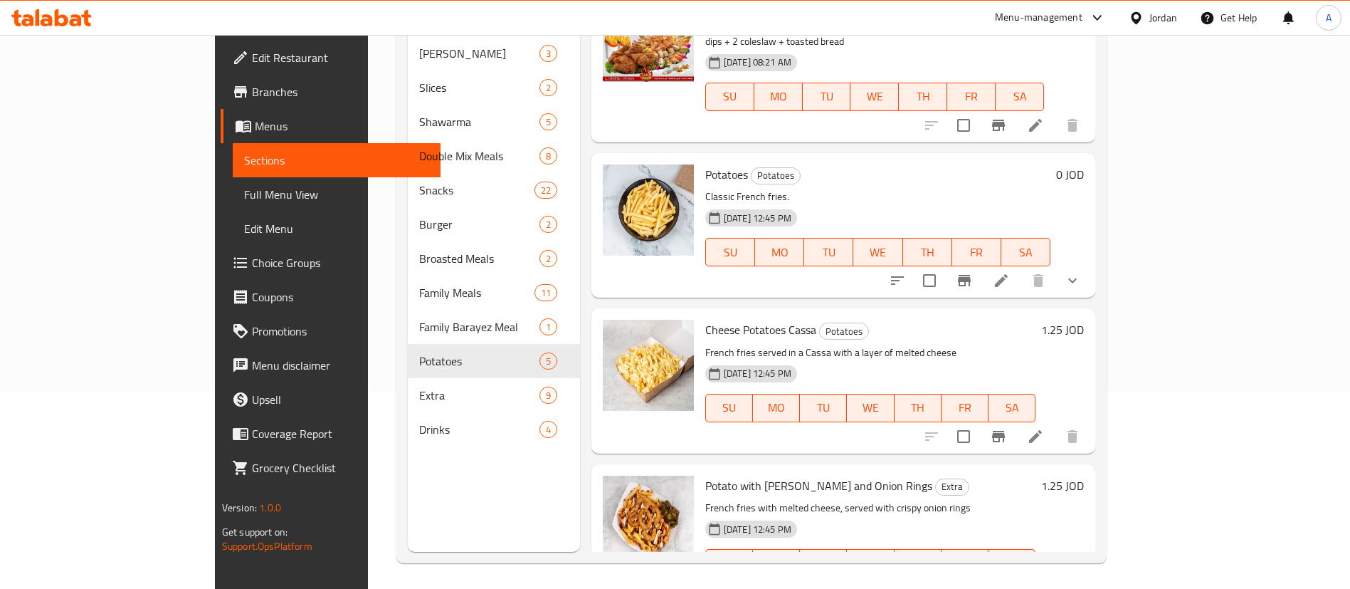
scroll to position [199, 0]
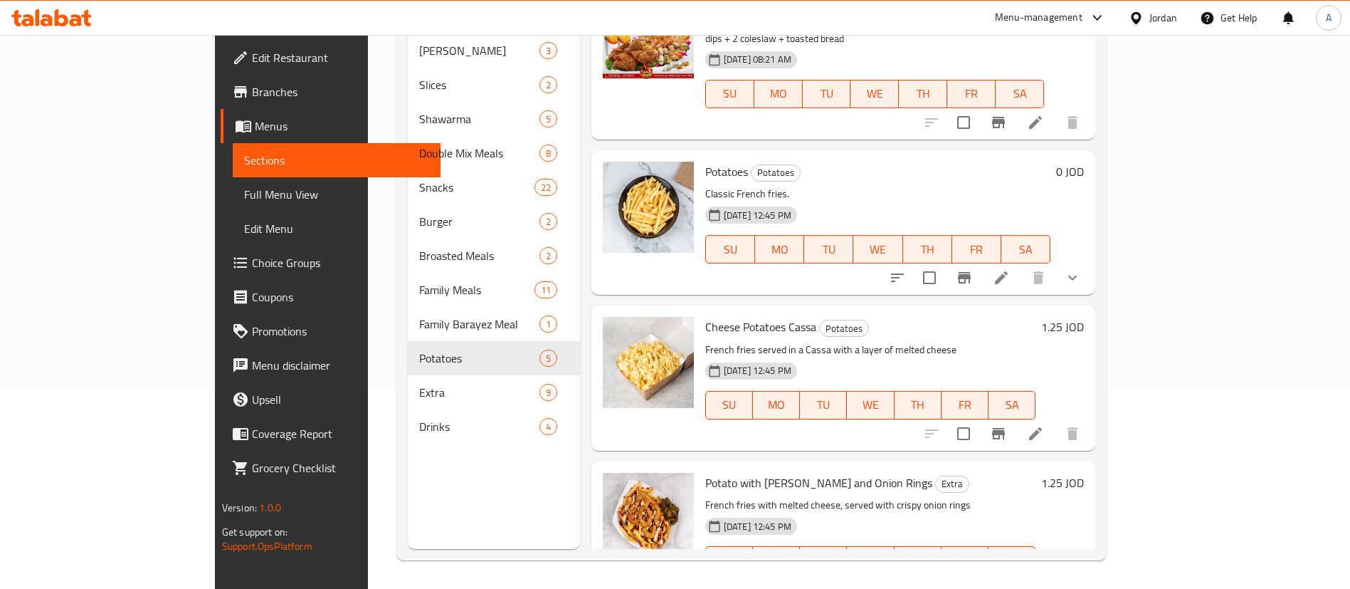
click at [1095, 227] on div "Potatoes Potatoes Classic French fries. [DATE] 12:45 PM SU MO TU WE TH FR SA 0 …" at bounding box center [843, 222] width 504 height 144
click at [1081, 269] on icon "show more" at bounding box center [1072, 277] width 17 height 17
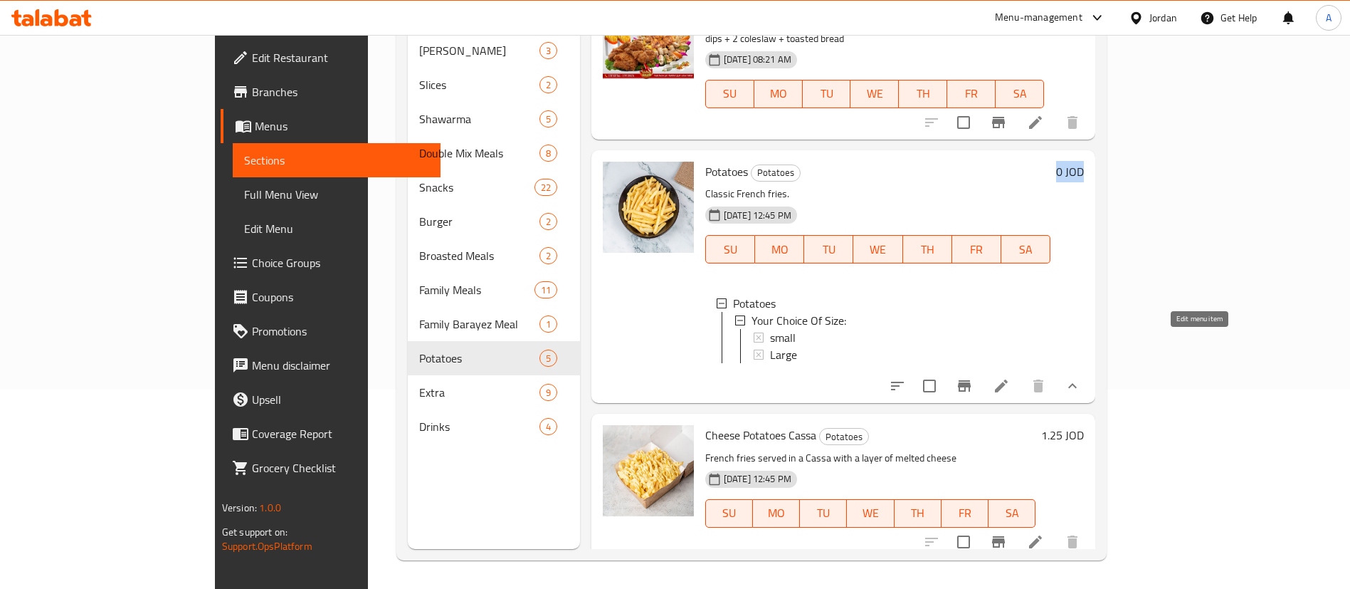
click at [1010, 377] on icon at bounding box center [1001, 385] width 17 height 17
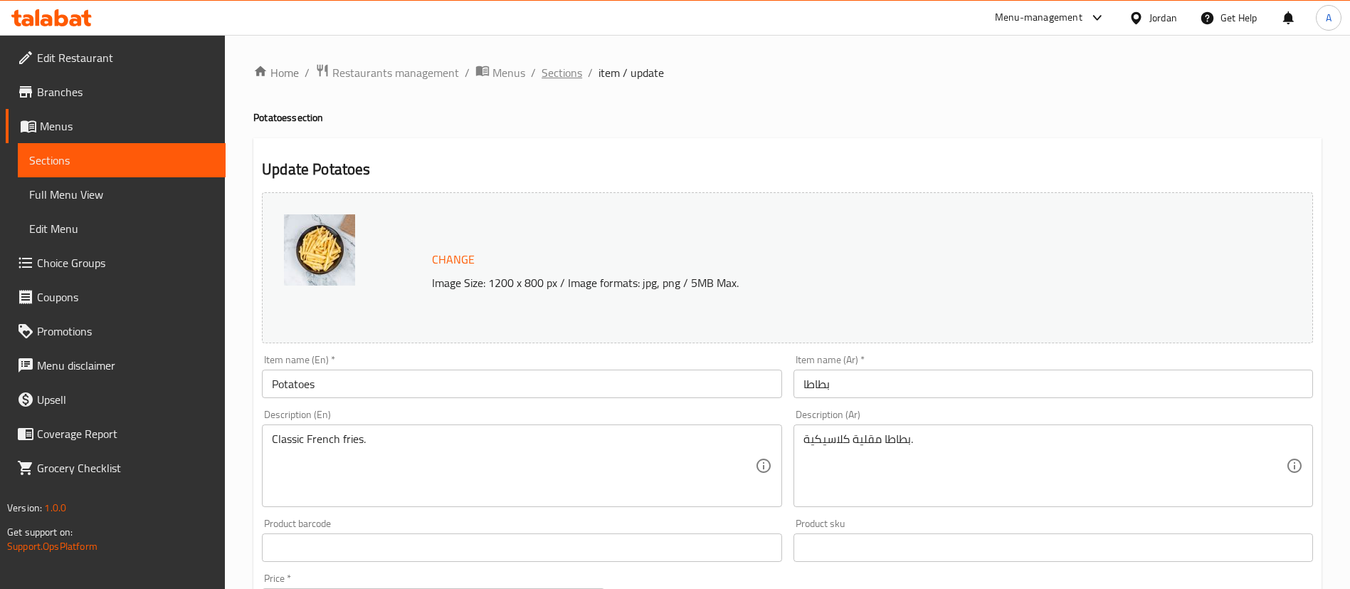
drag, startPoint x: 581, startPoint y: 75, endPoint x: 617, endPoint y: 14, distance: 70.8
click at [579, 75] on ol "Home / Restaurants management / Menus / Sections / item / update" at bounding box center [787, 72] width 1068 height 19
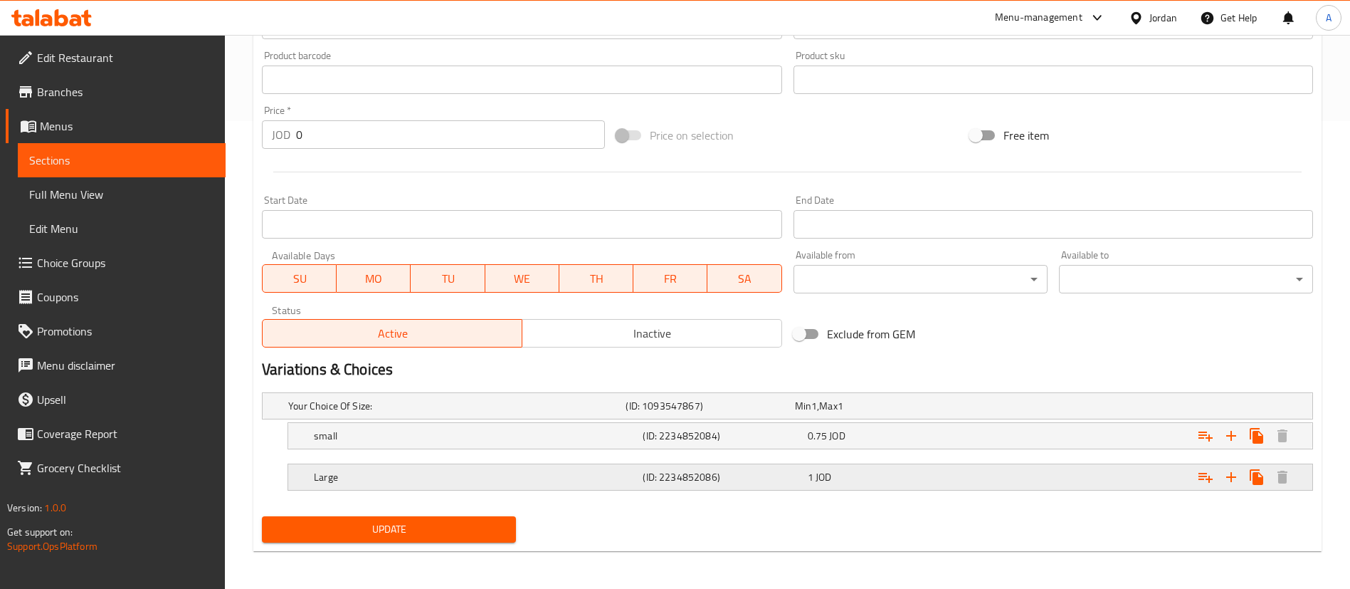
scroll to position [470, 0]
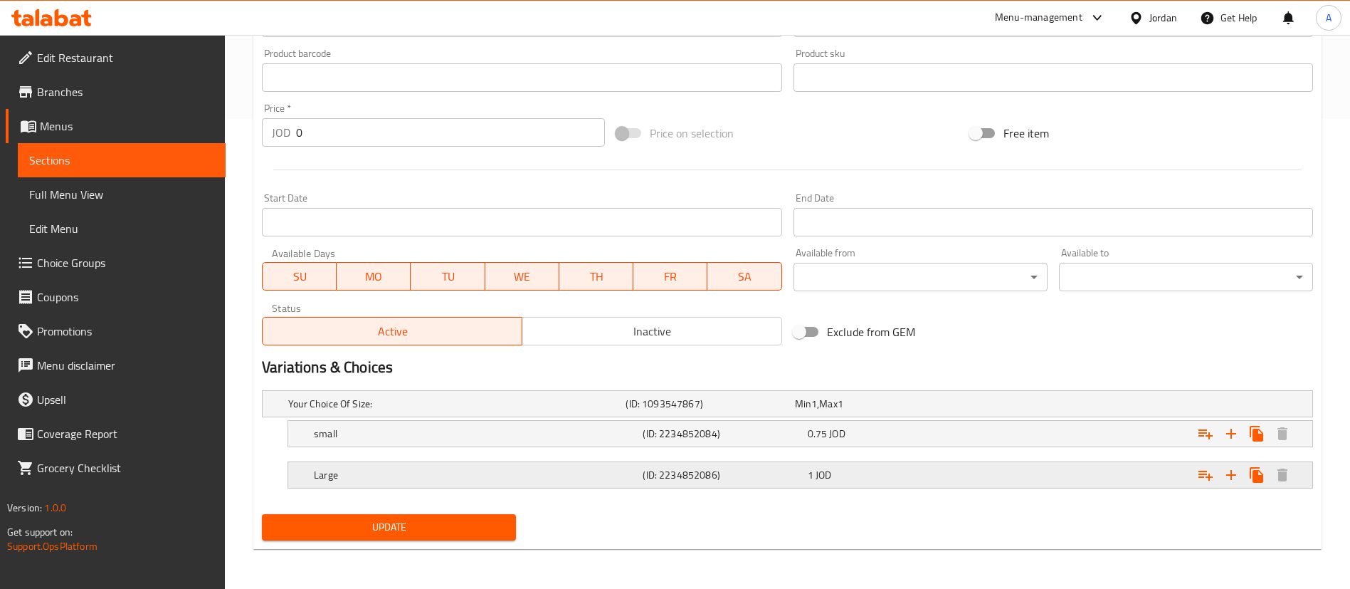
click at [859, 466] on div "1 JOD" at bounding box center [887, 475] width 164 height 20
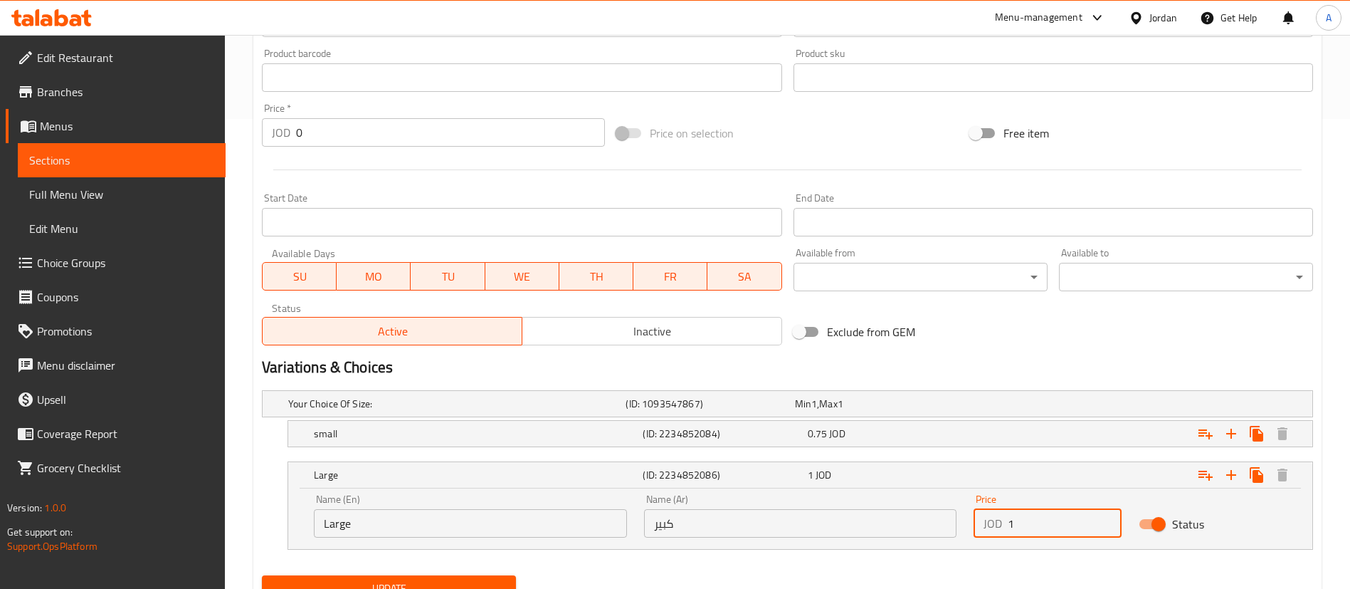
click at [1009, 528] on input "1" at bounding box center [1065, 523] width 114 height 28
click at [1031, 522] on input "1" at bounding box center [1065, 523] width 114 height 28
type input "1.5"
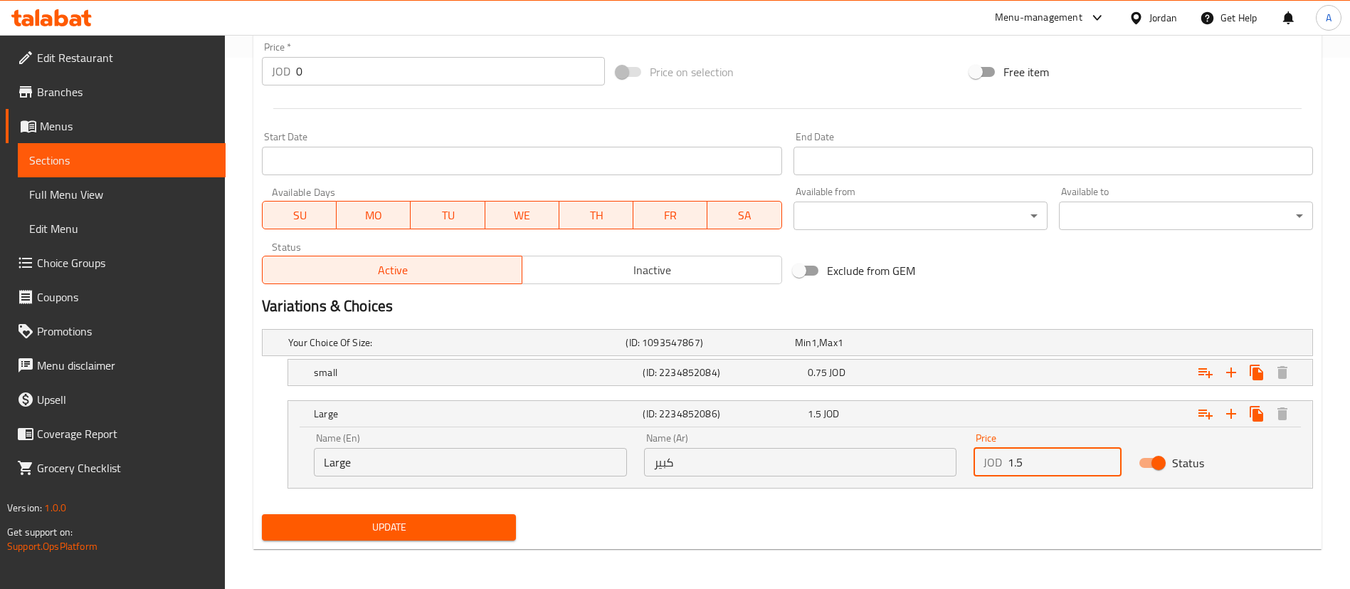
drag, startPoint x: 509, startPoint y: 514, endPoint x: 495, endPoint y: 517, distance: 14.0
click at [503, 514] on button "Update" at bounding box center [389, 527] width 254 height 26
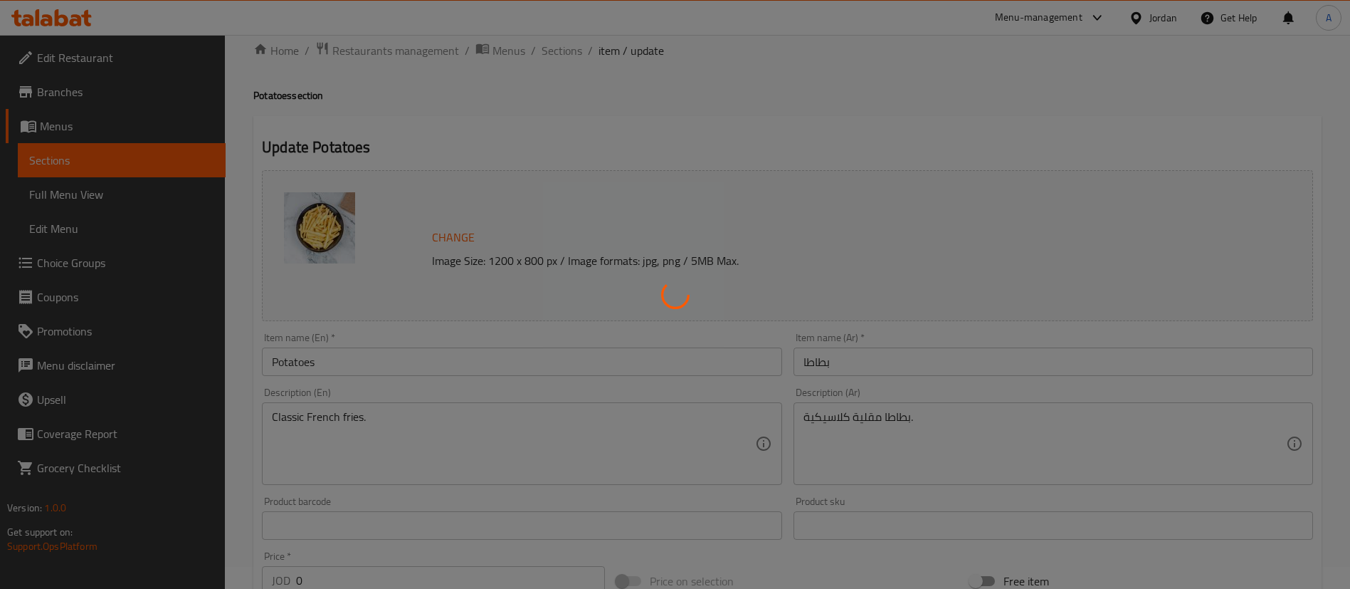
scroll to position [0, 0]
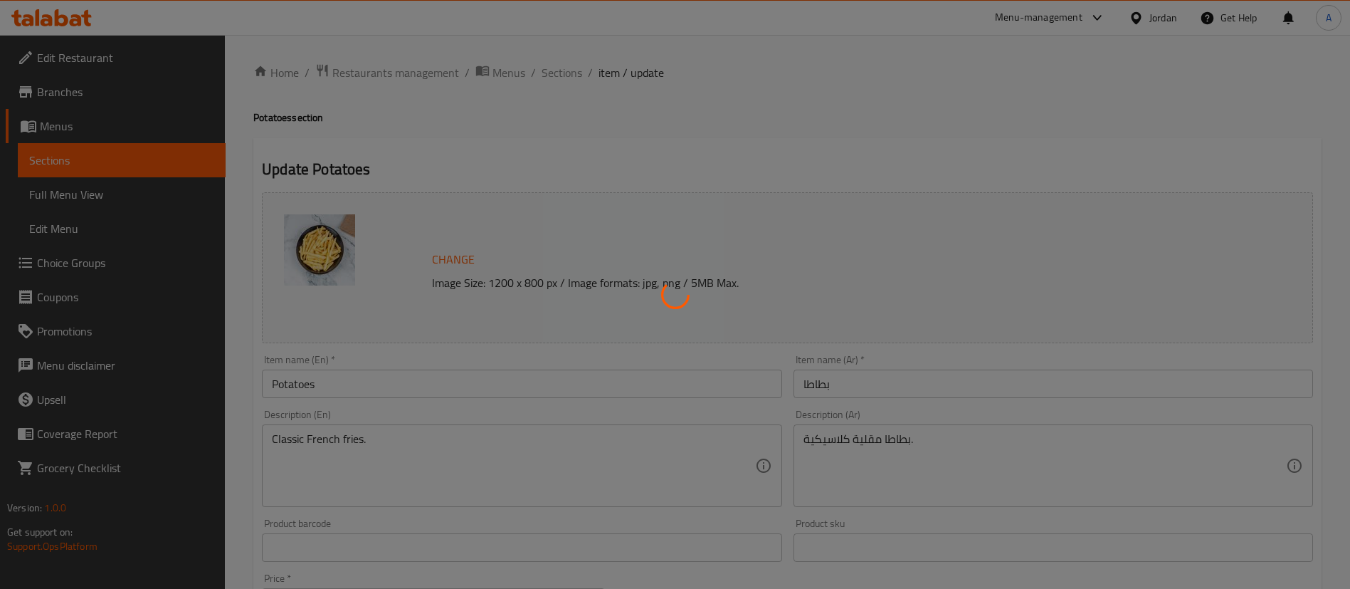
drag, startPoint x: 562, startPoint y: 74, endPoint x: 604, endPoint y: 10, distance: 76.6
click at [562, 75] on div at bounding box center [675, 294] width 1350 height 589
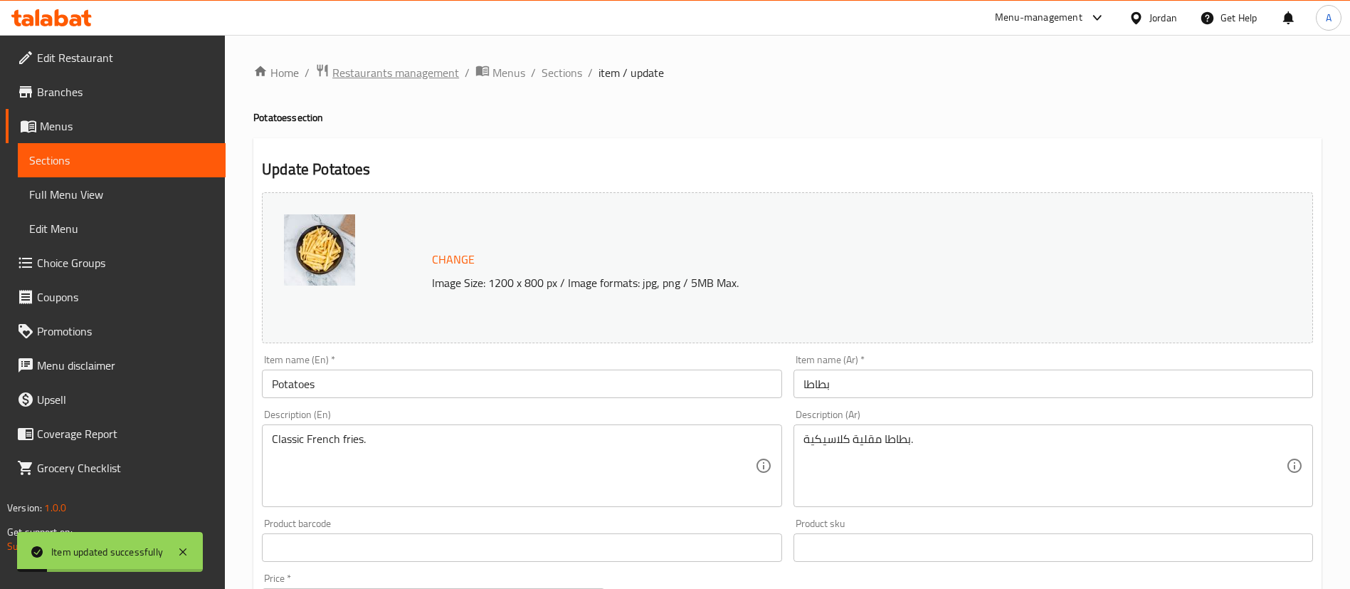
click at [389, 70] on span "Restaurants management" at bounding box center [395, 72] width 127 height 17
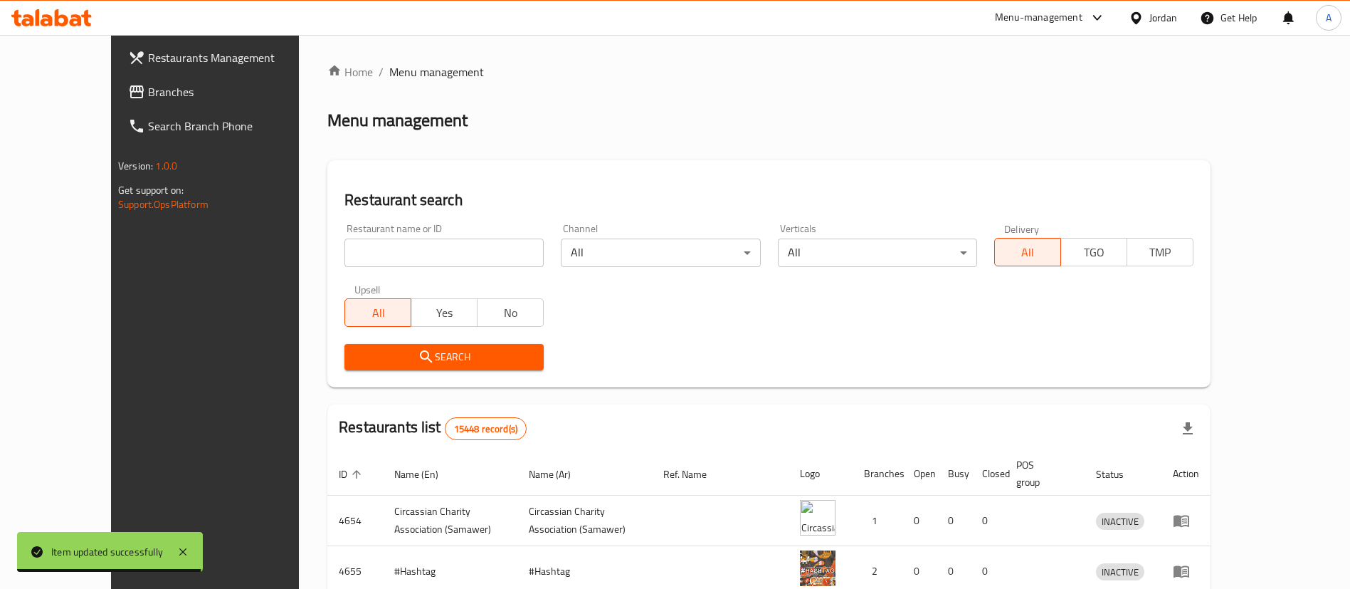
click at [69, 19] on icon at bounding box center [51, 17] width 80 height 17
